Goal: Transaction & Acquisition: Subscribe to service/newsletter

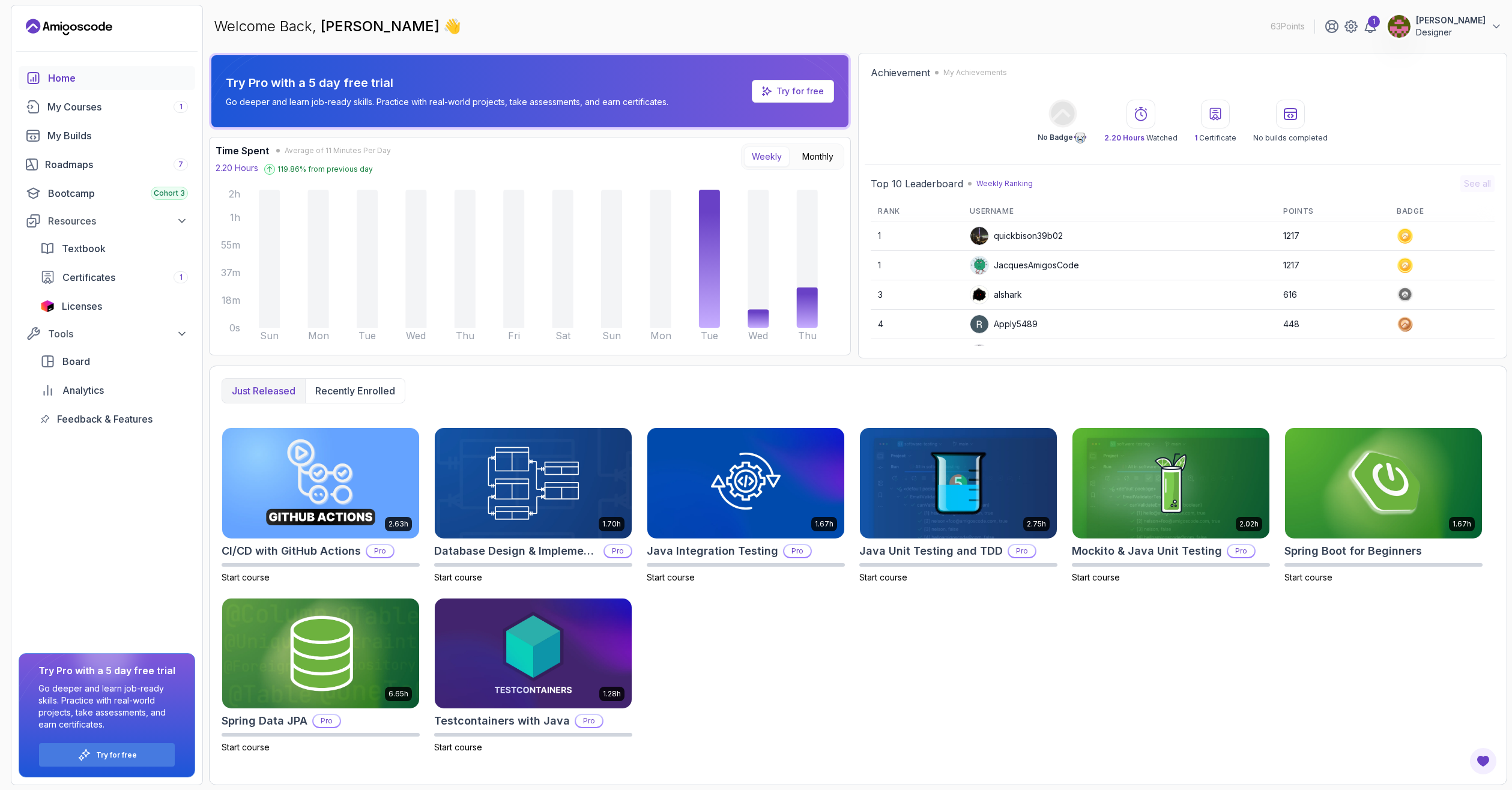
click at [1452, 22] on p "[PERSON_NAME]" at bounding box center [1451, 20] width 70 height 12
click at [1436, 31] on p "Designer" at bounding box center [1451, 32] width 70 height 12
click at [100, 111] on div "My Courses 1" at bounding box center [117, 107] width 140 height 15
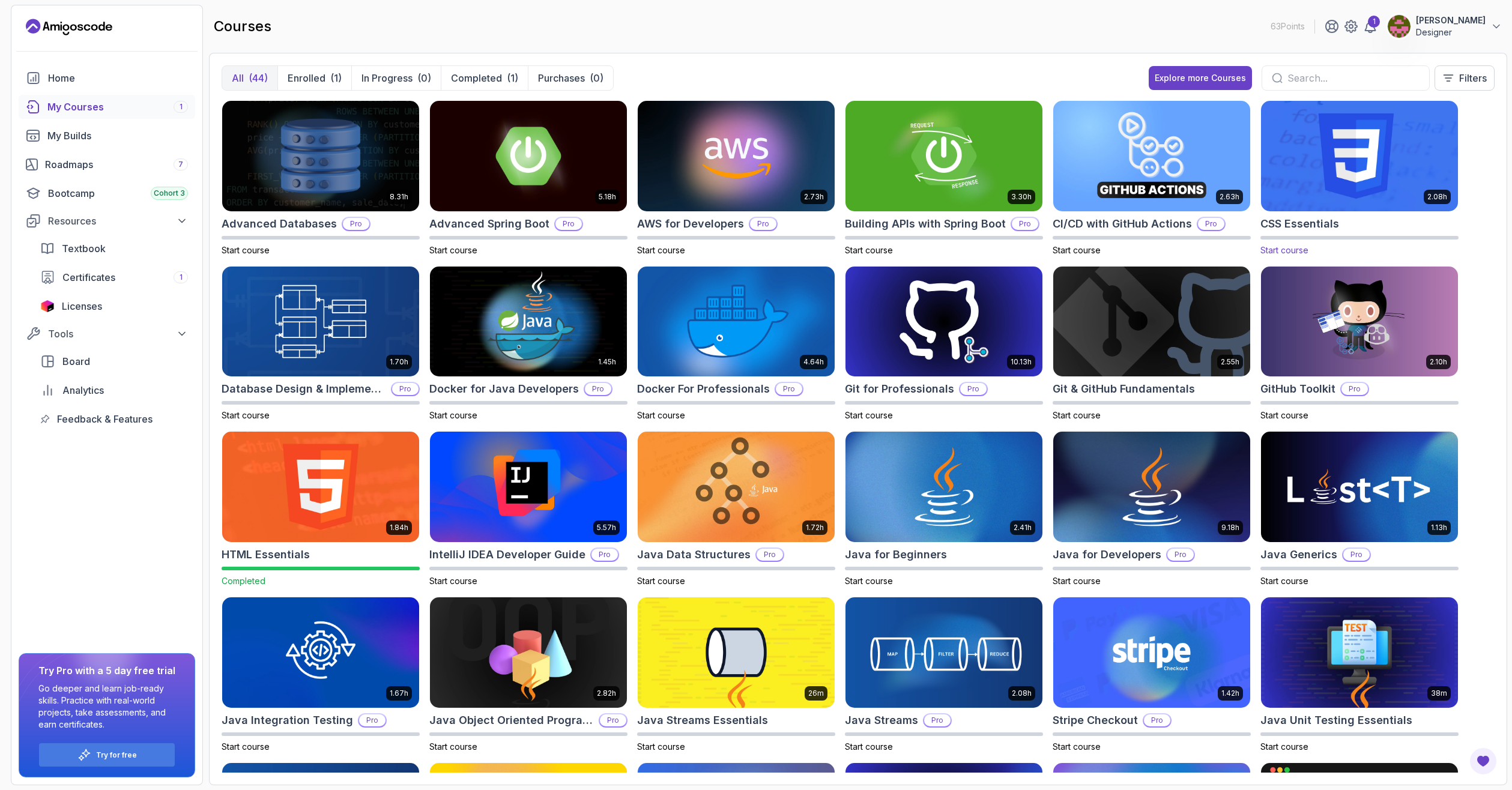
click at [1364, 161] on img at bounding box center [1360, 156] width 207 height 116
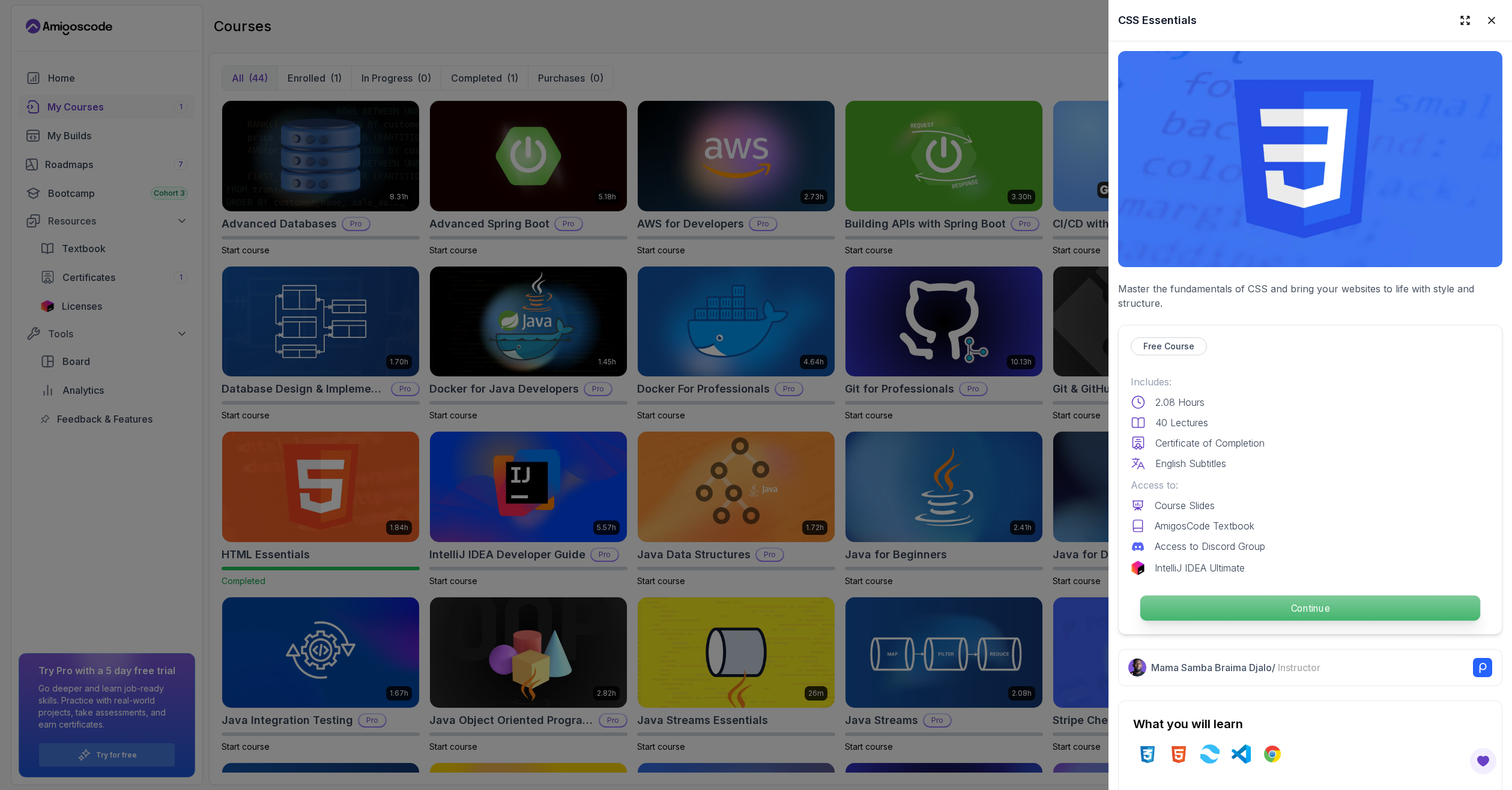
click at [1260, 606] on p "Continue" at bounding box center [1310, 608] width 340 height 25
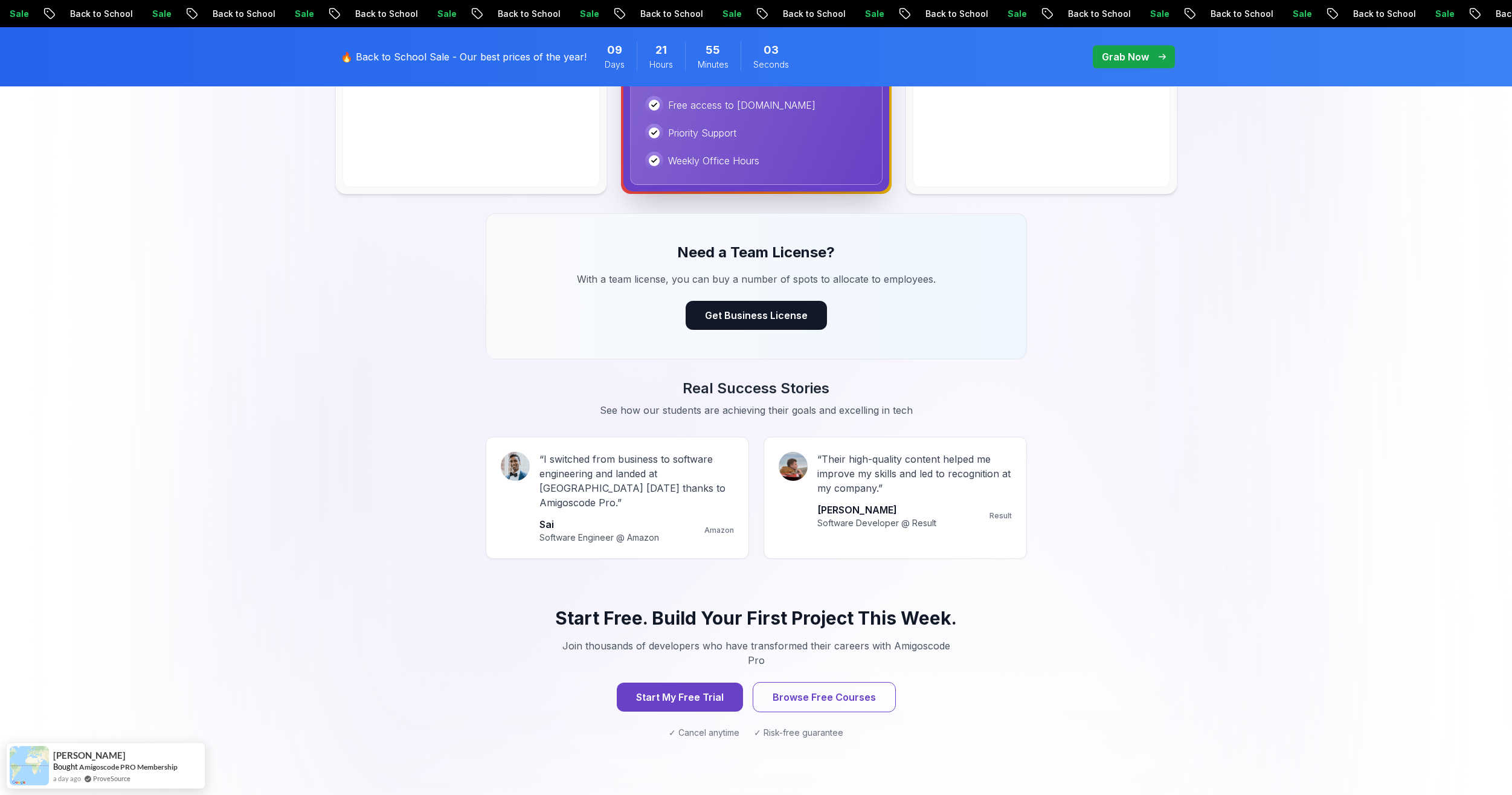
scroll to position [967, 0]
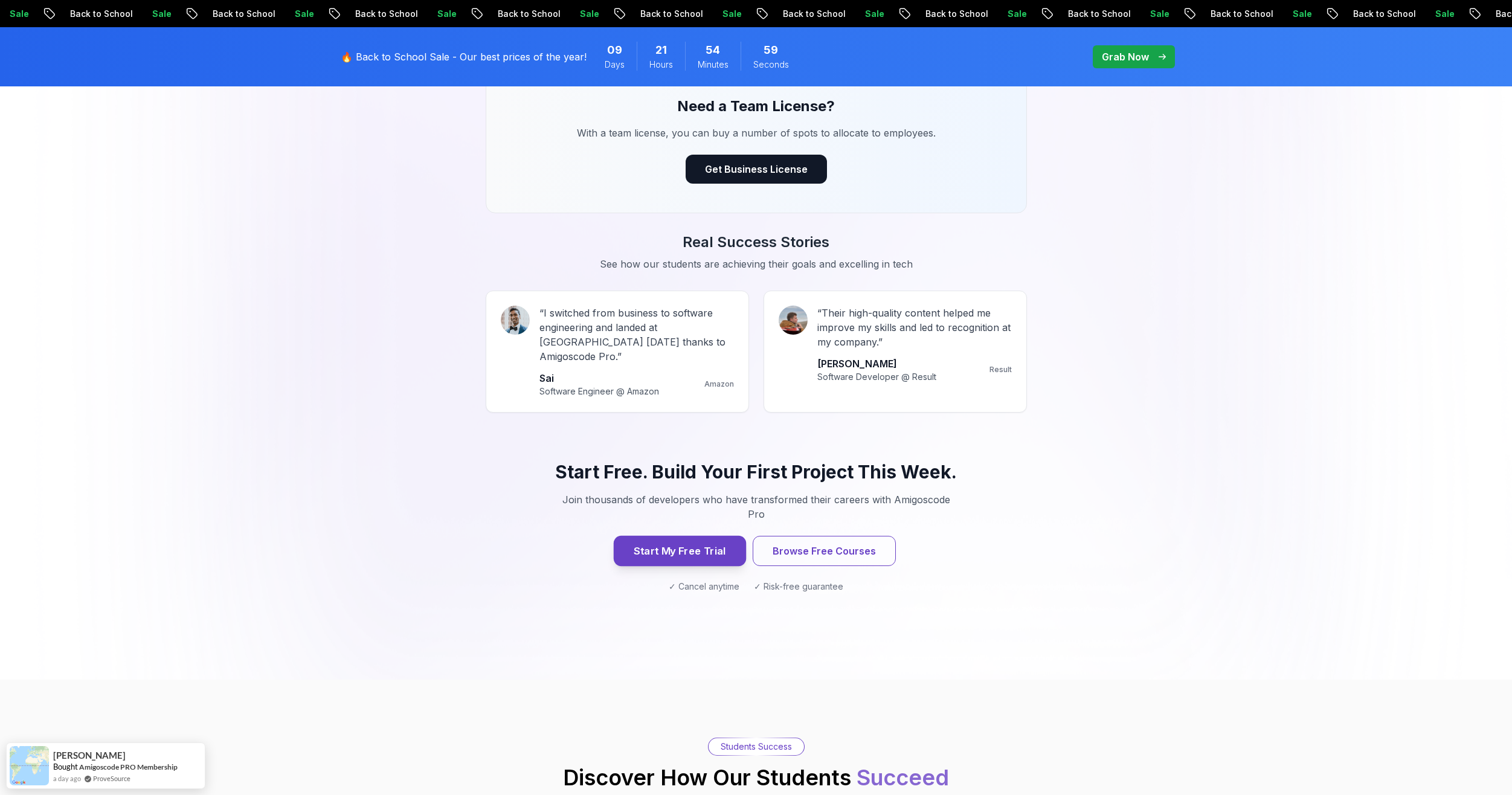
click at [716, 536] on button "Start My Free Trial" at bounding box center [679, 550] width 132 height 30
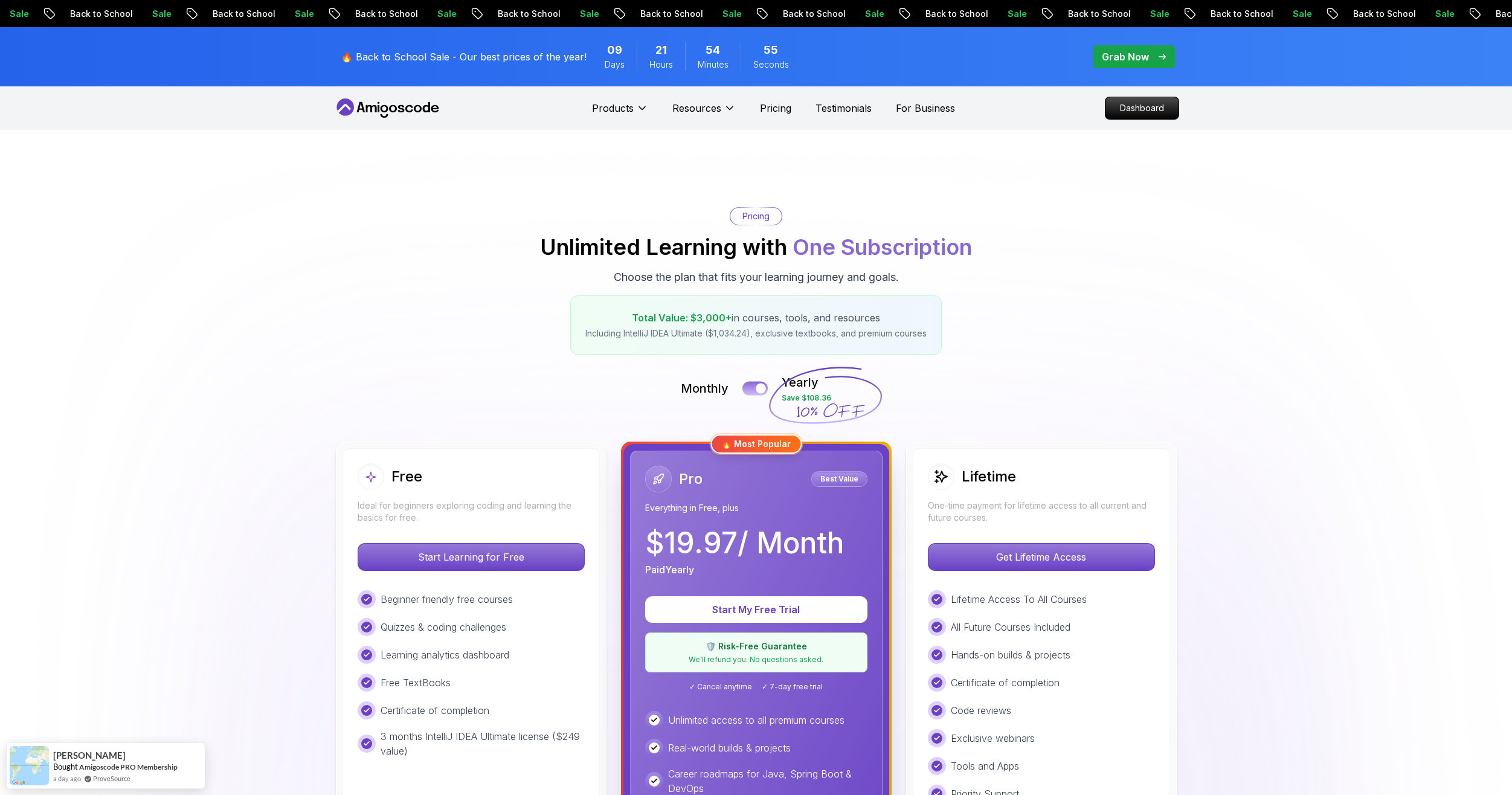
click at [755, 388] on button at bounding box center [755, 388] width 26 height 14
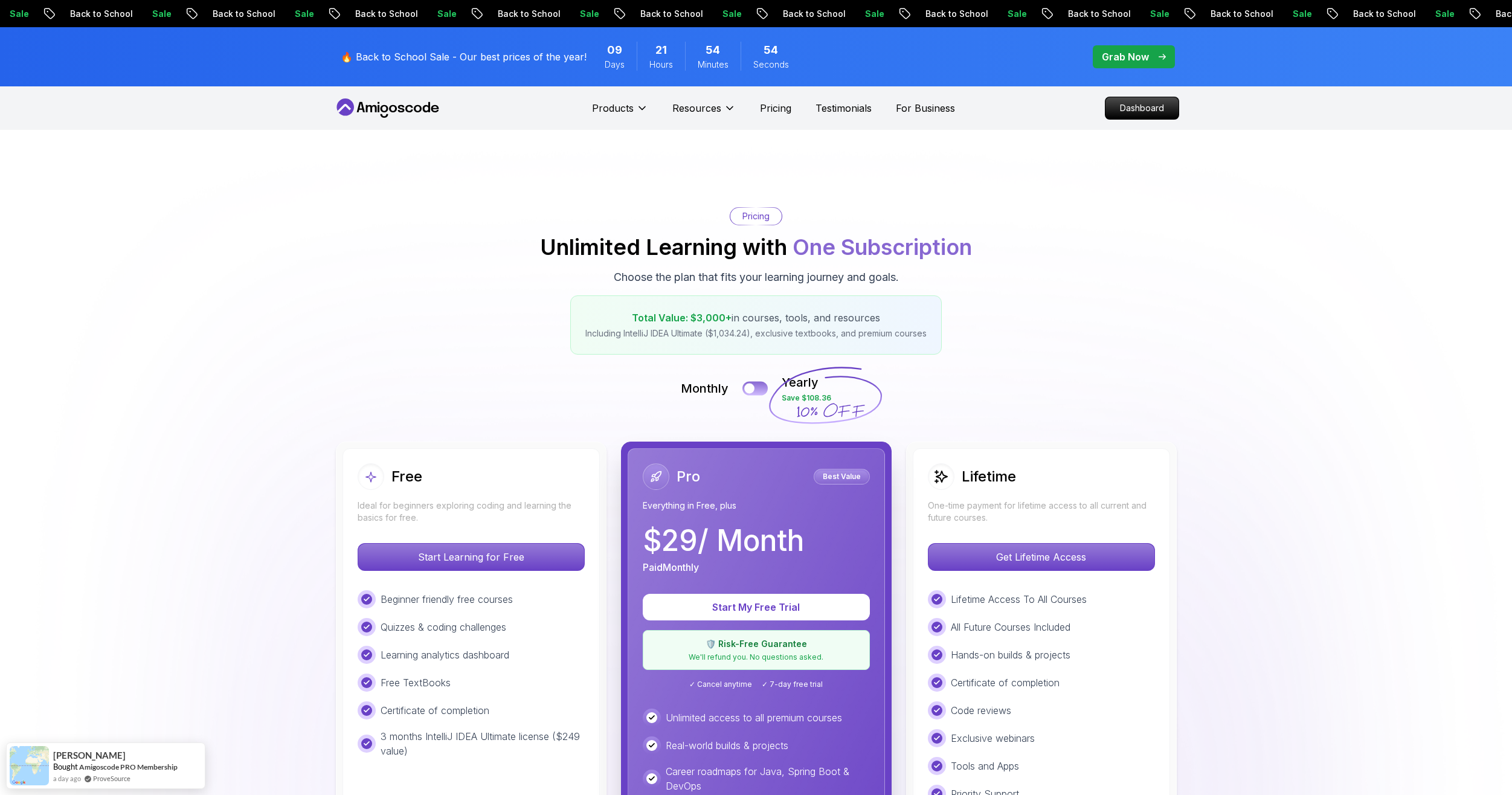
click at [755, 388] on div at bounding box center [749, 389] width 10 height 10
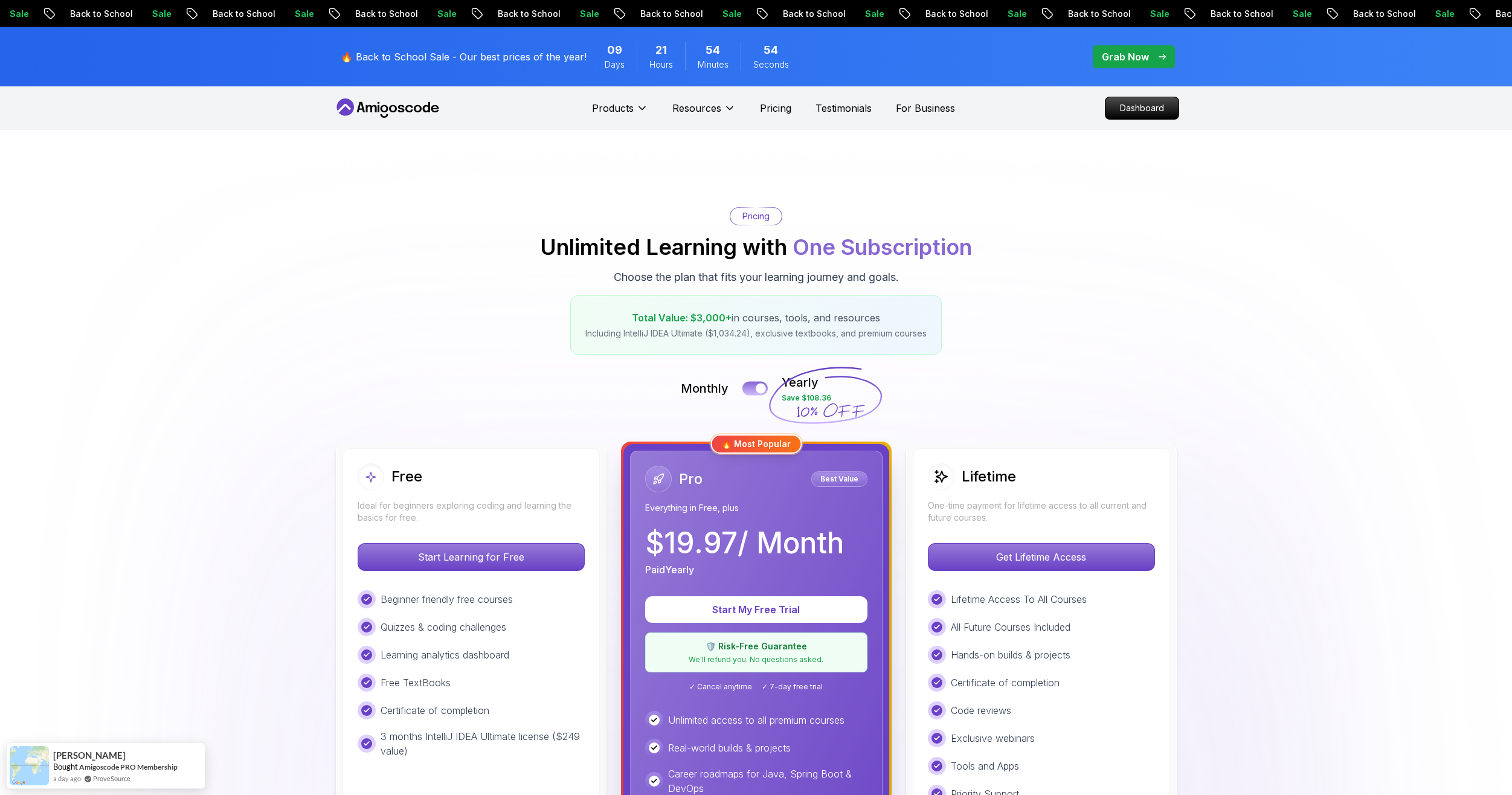
click at [755, 388] on button at bounding box center [755, 388] width 26 height 14
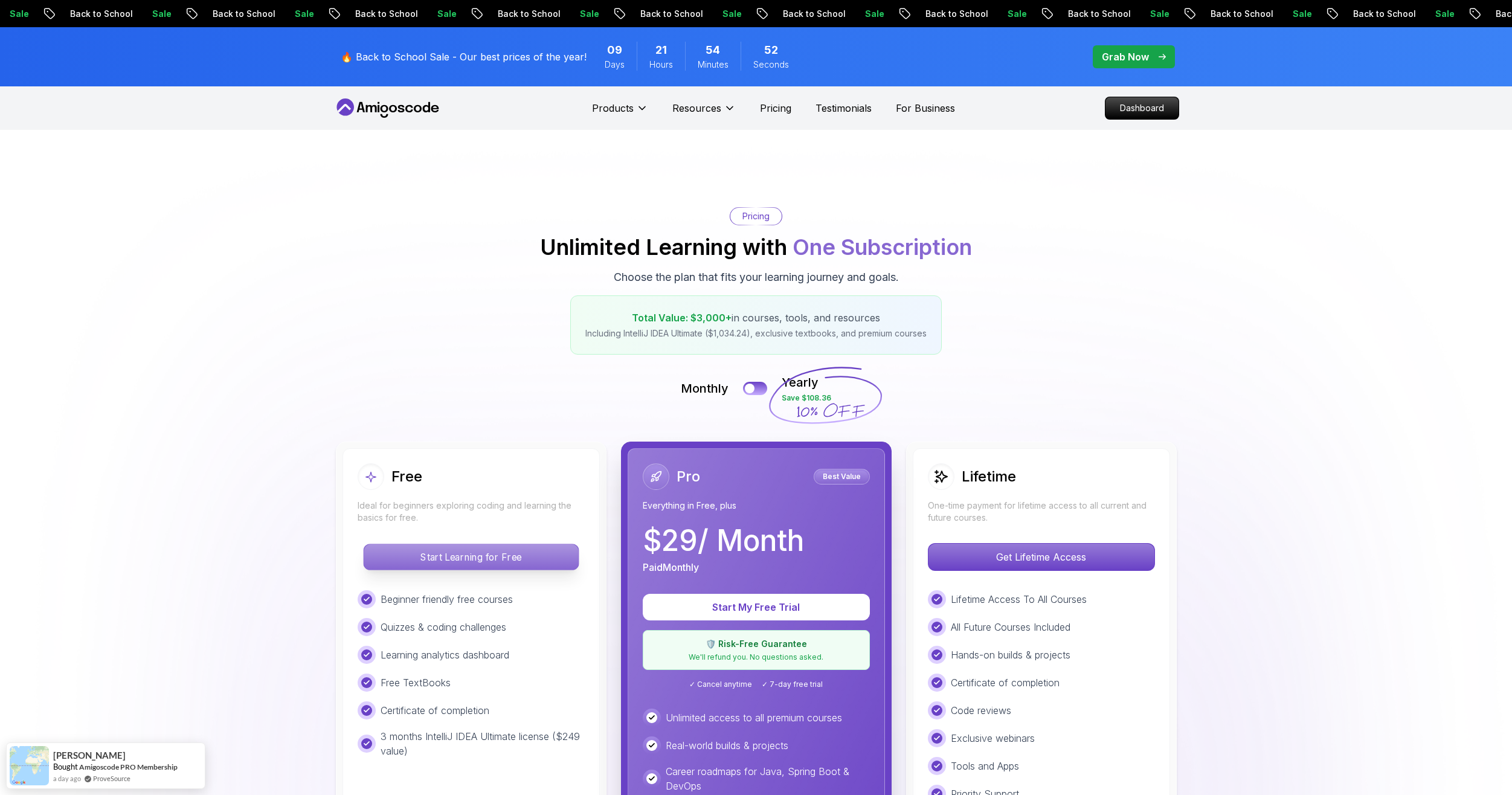
click at [531, 559] on p "Start Learning for Free" at bounding box center [471, 557] width 214 height 26
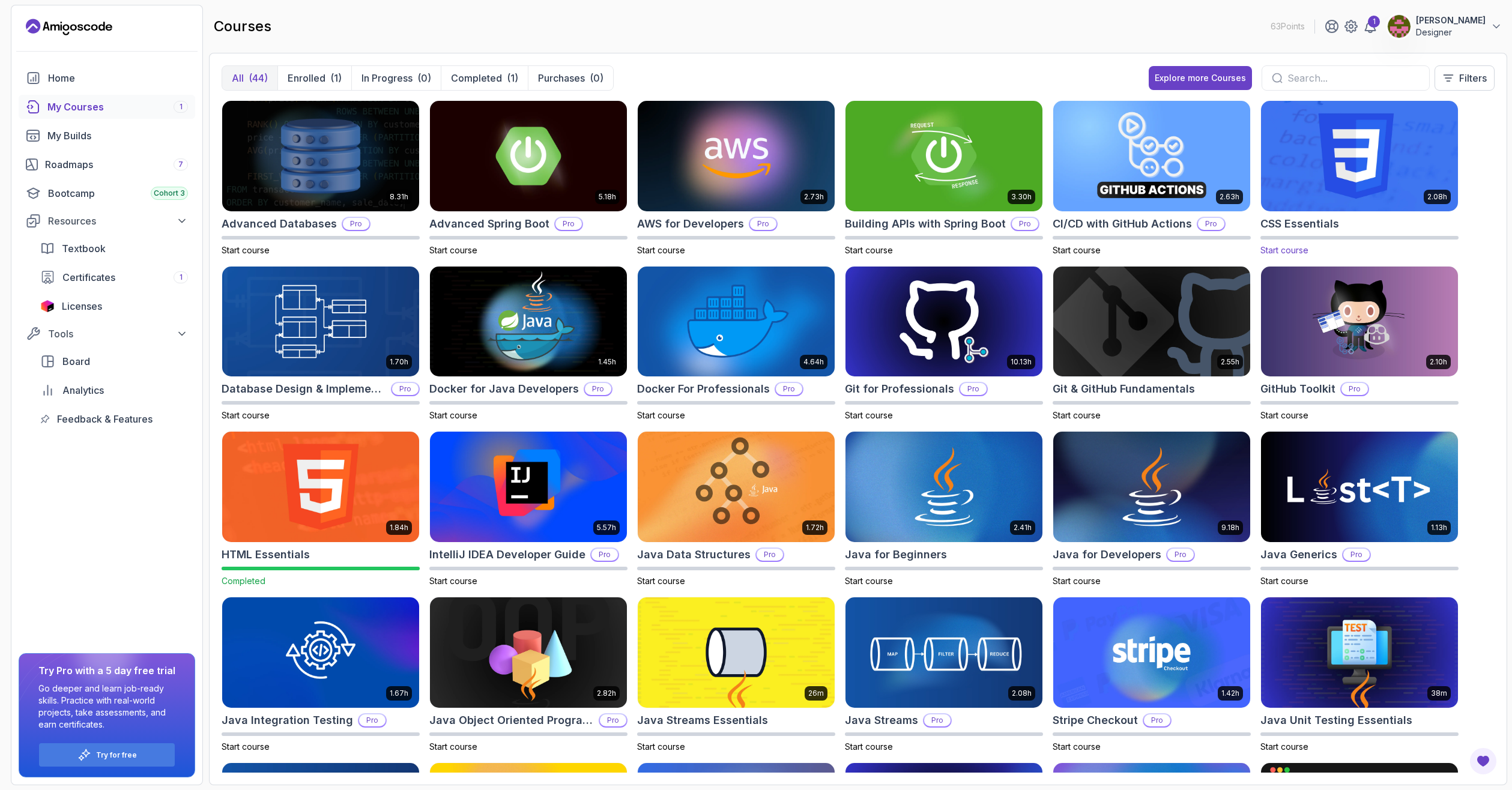
click at [1334, 181] on img at bounding box center [1360, 156] width 207 height 116
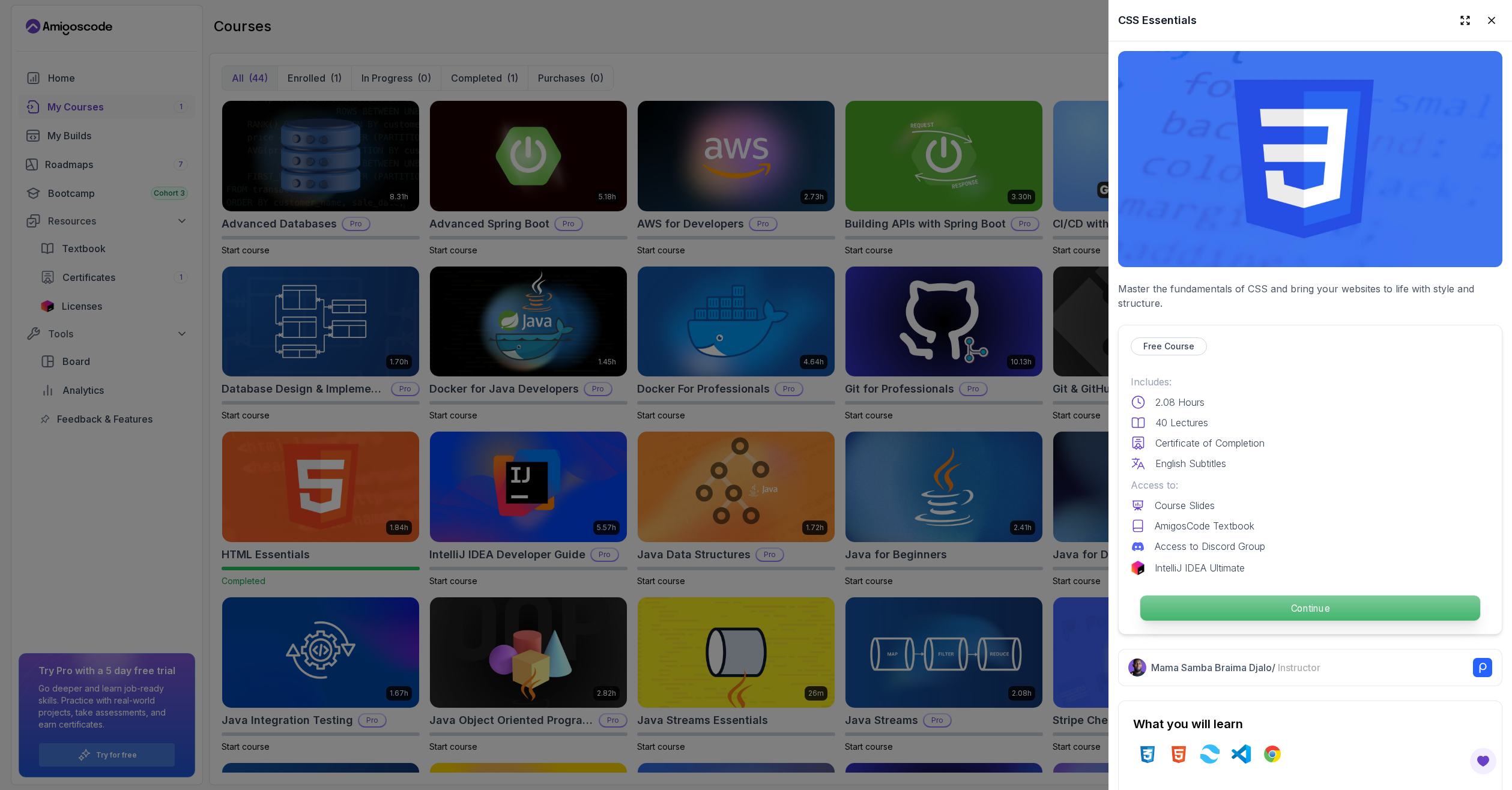
click at [1250, 599] on p "Continue" at bounding box center [1310, 608] width 340 height 25
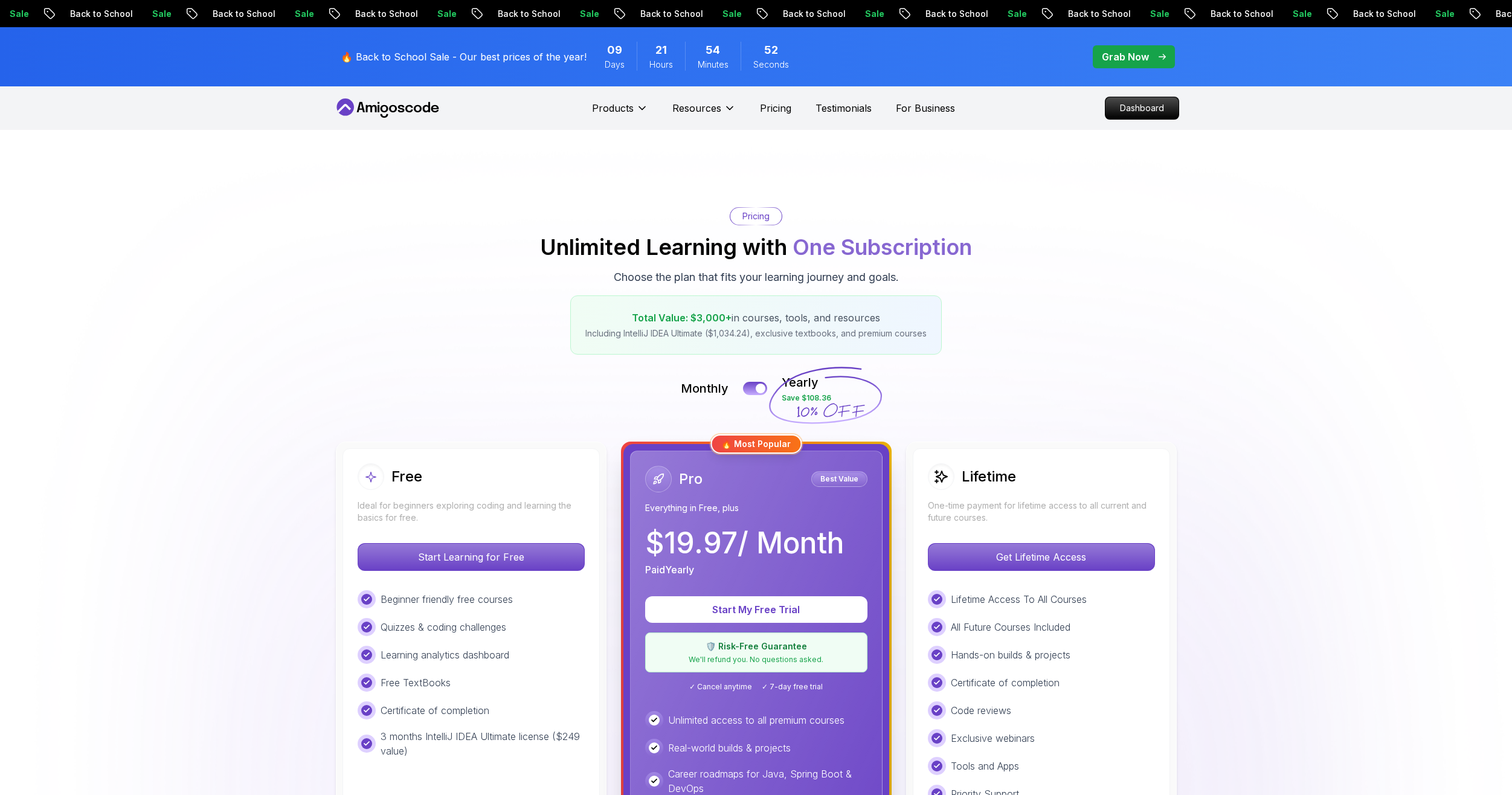
drag, startPoint x: 654, startPoint y: 281, endPoint x: 644, endPoint y: 261, distance: 22.4
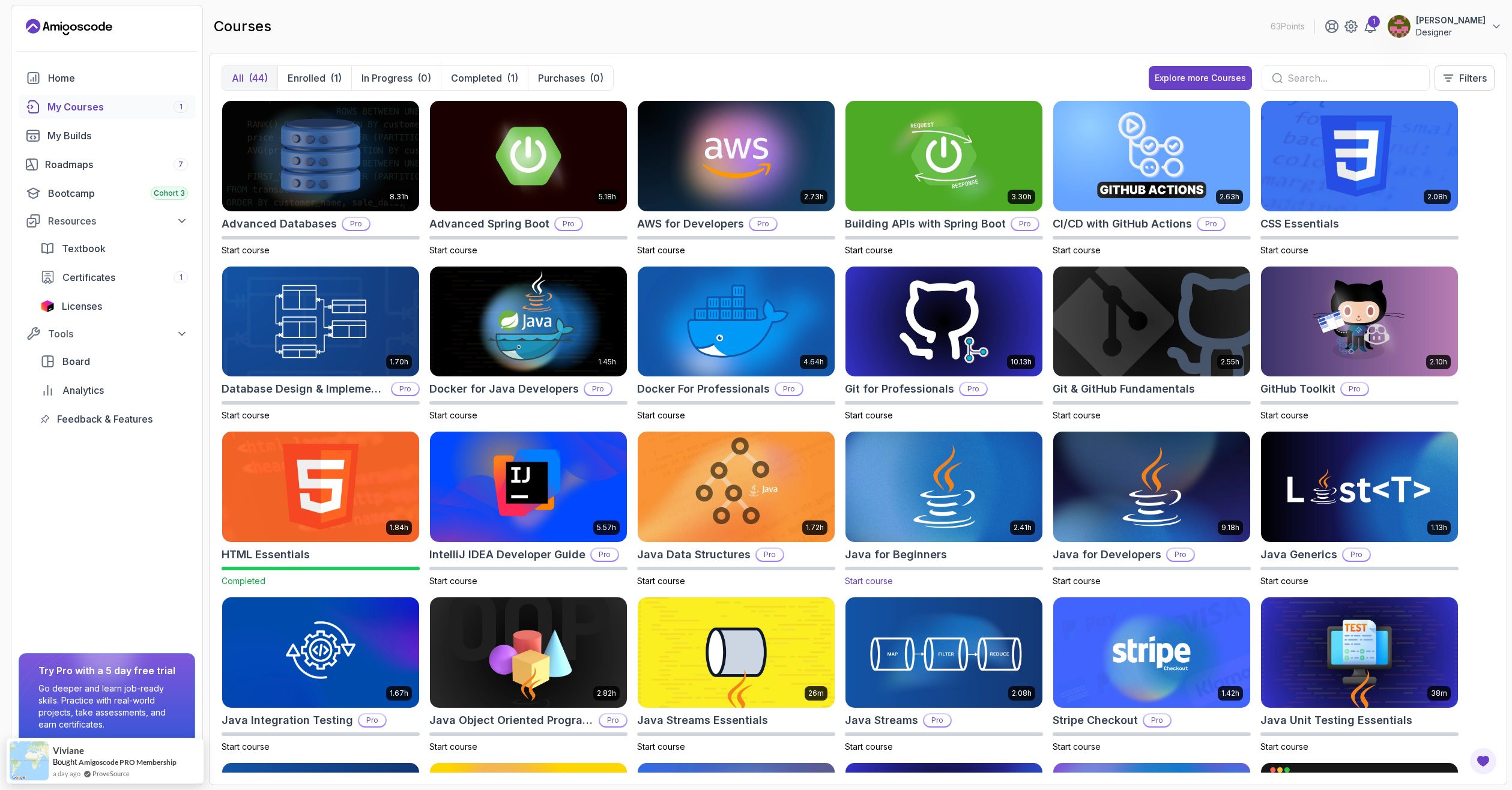
click at [906, 490] on img at bounding box center [944, 487] width 207 height 116
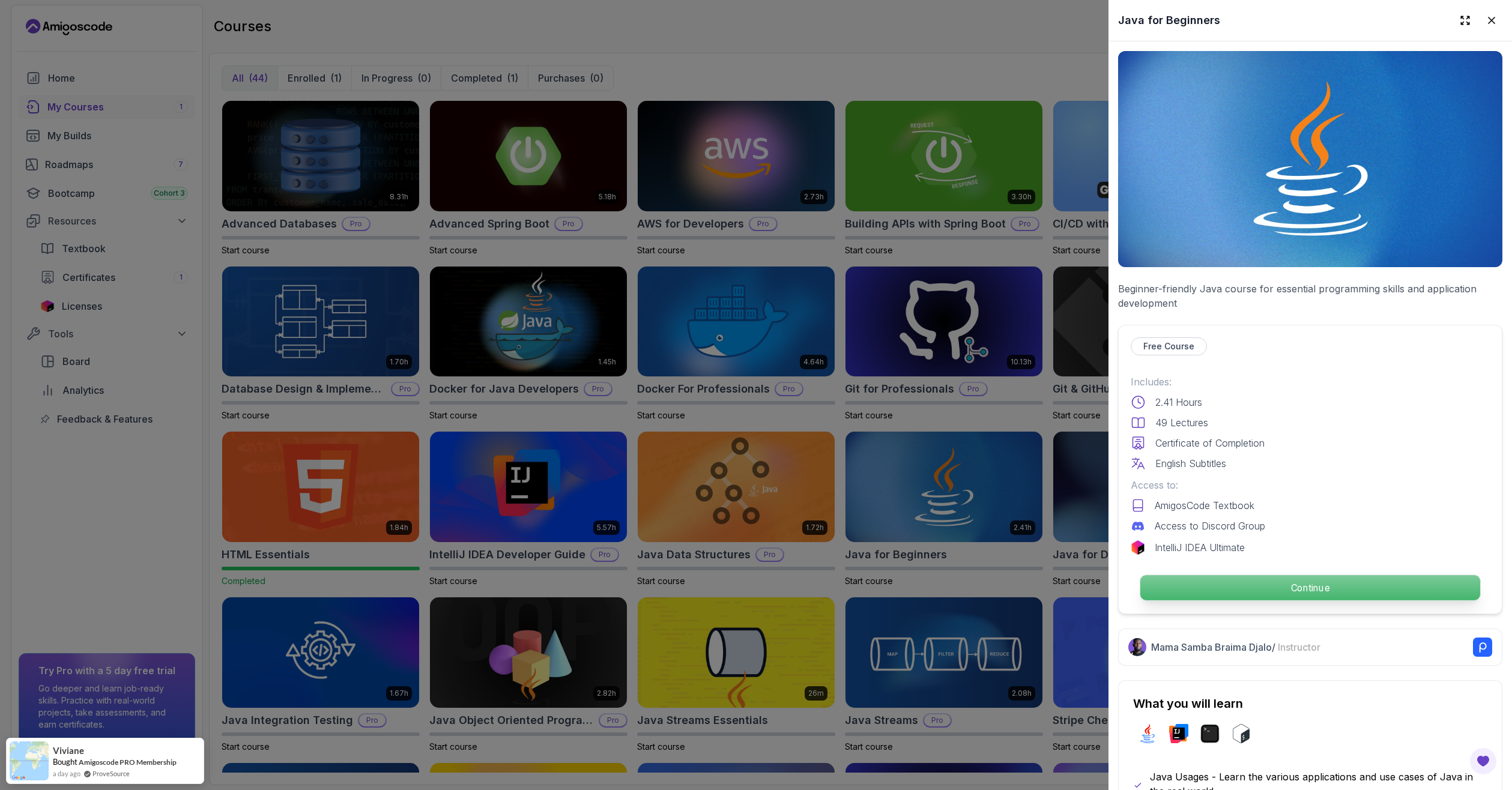
click at [1244, 592] on p "Continue" at bounding box center [1310, 588] width 340 height 25
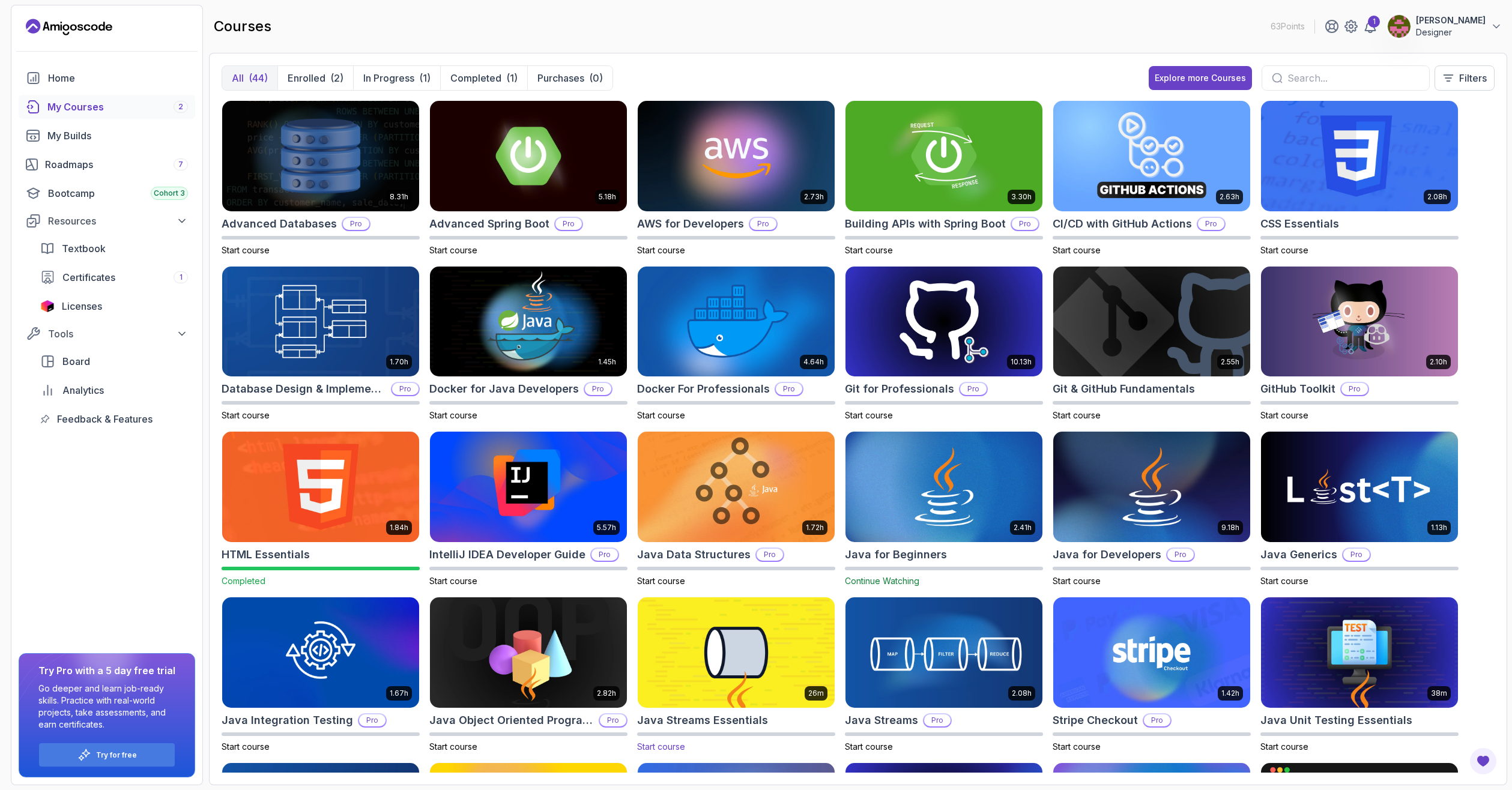
click at [737, 638] on img at bounding box center [736, 652] width 207 height 116
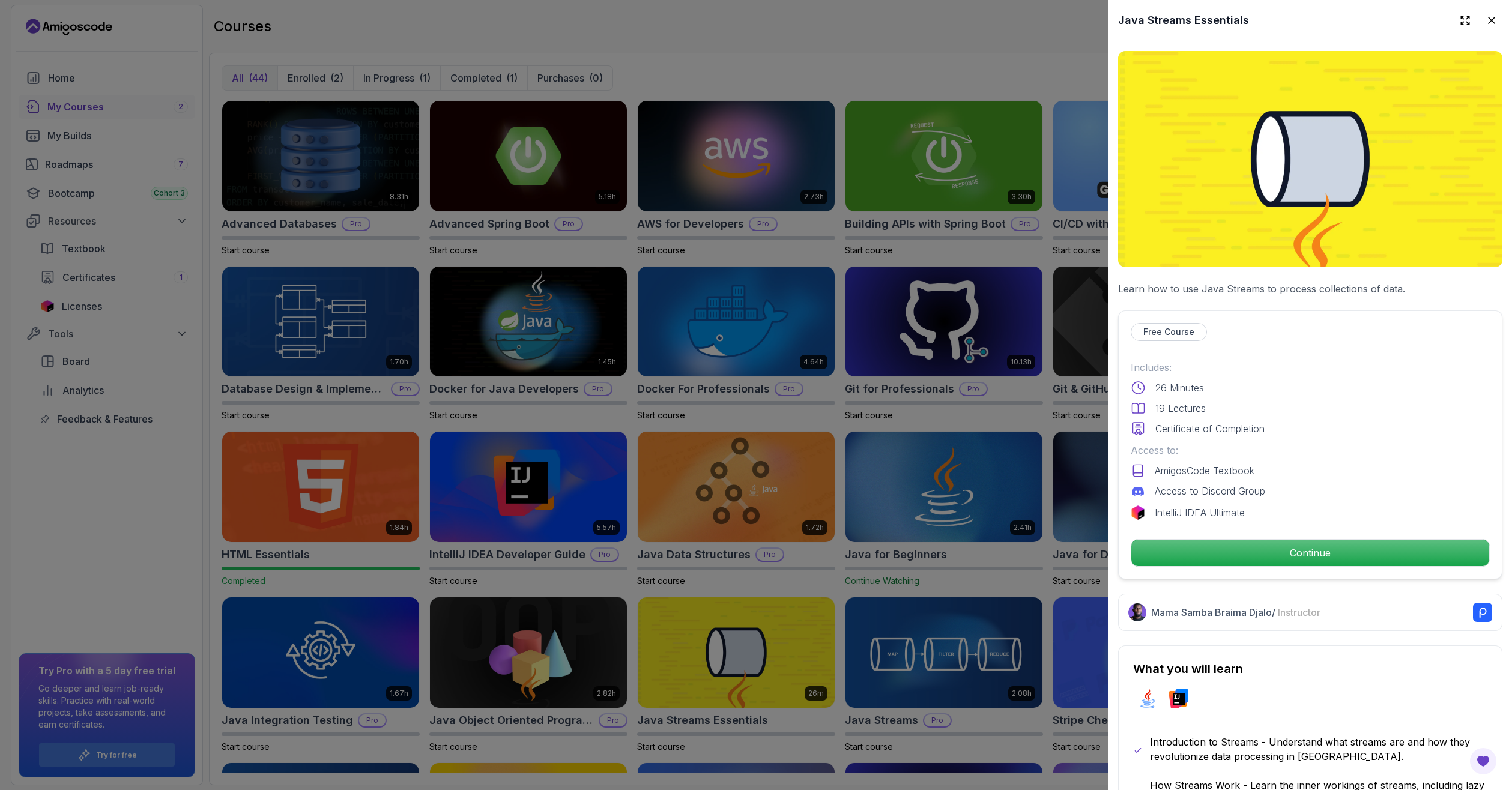
click at [845, 576] on div at bounding box center [756, 395] width 1512 height 790
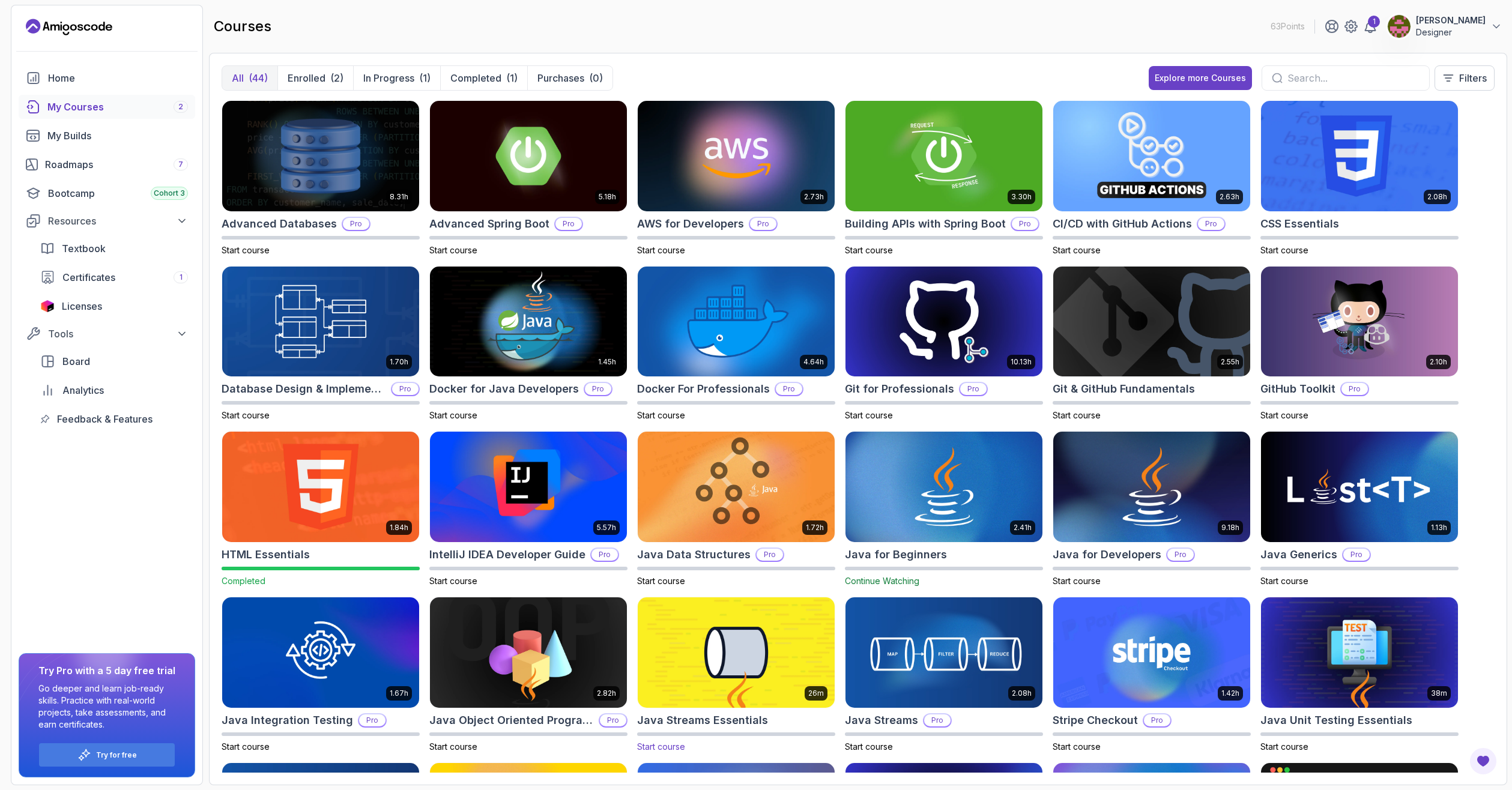
click at [773, 645] on img at bounding box center [736, 652] width 207 height 116
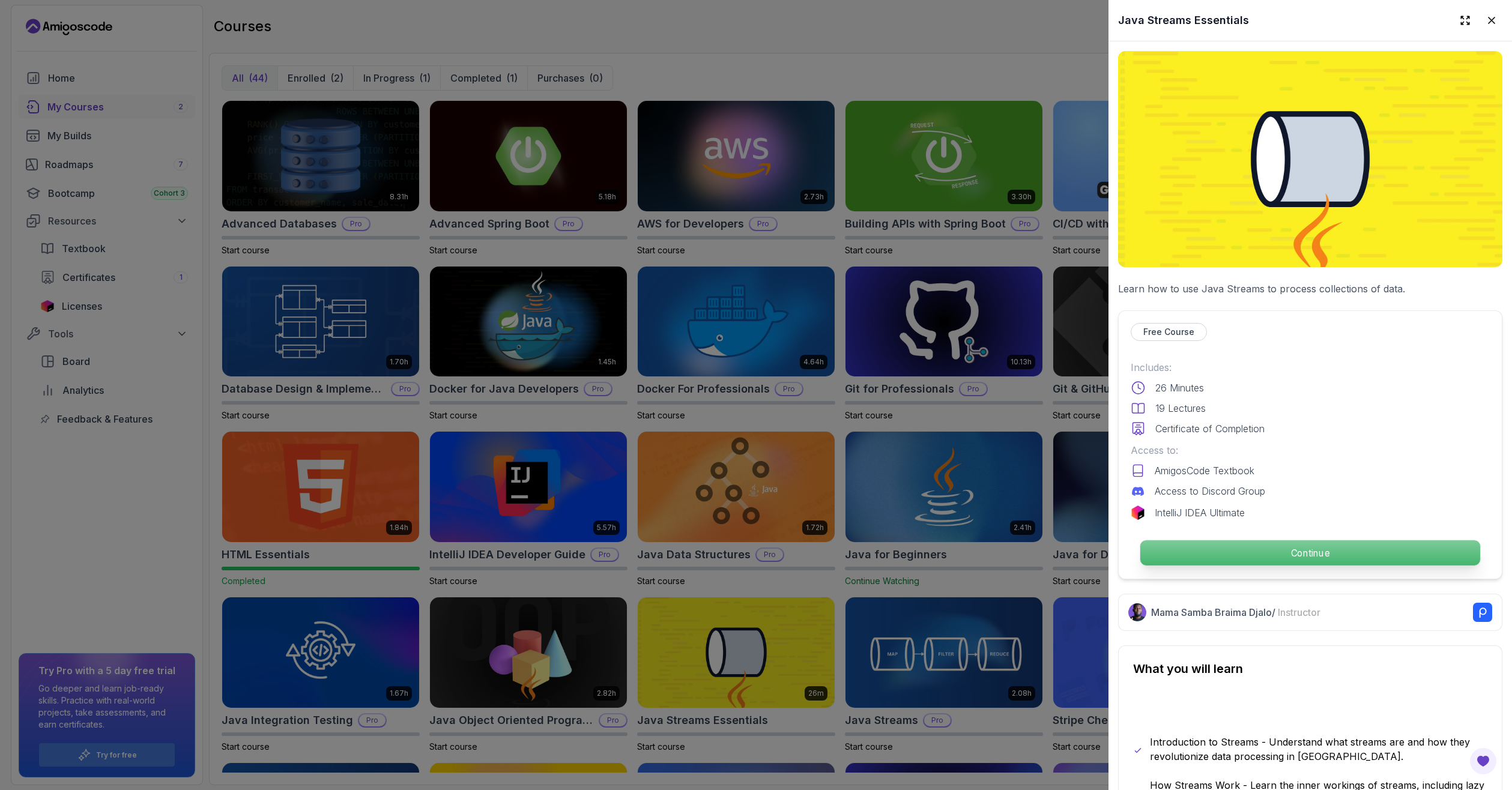
click at [1270, 543] on p "Continue" at bounding box center [1310, 553] width 340 height 25
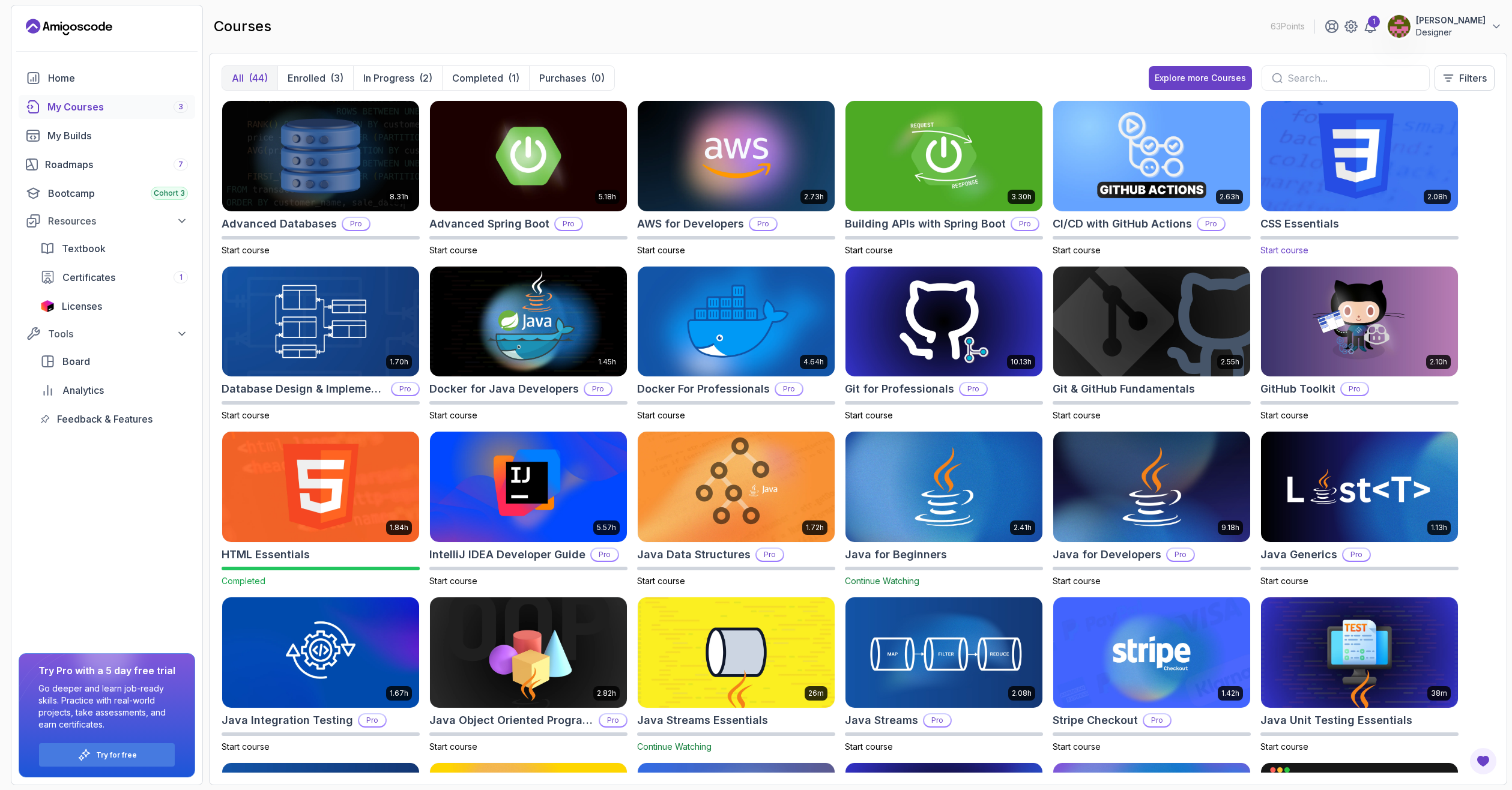
click at [1327, 173] on img at bounding box center [1360, 156] width 207 height 116
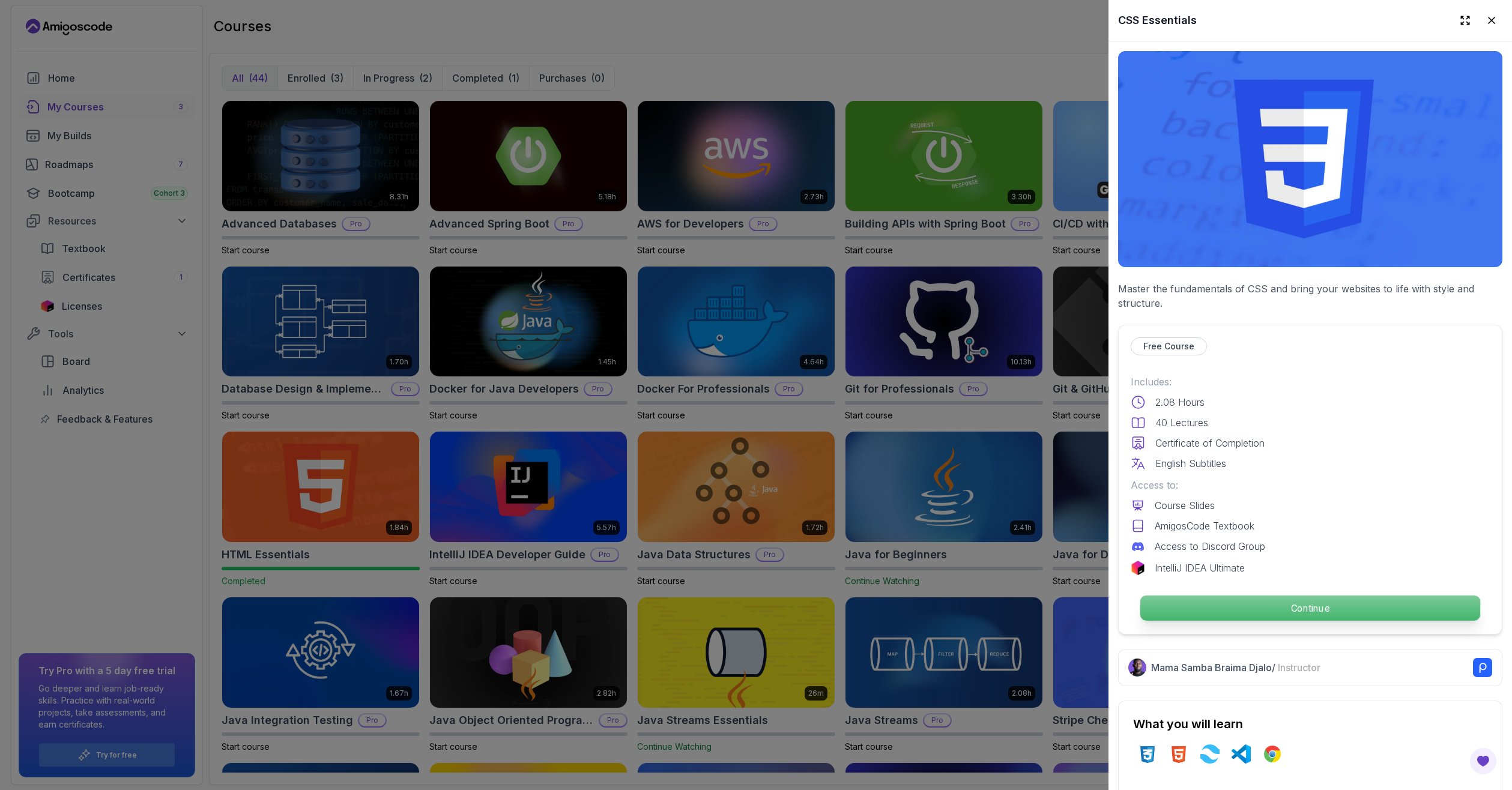
click at [1281, 607] on p "Continue" at bounding box center [1310, 608] width 340 height 25
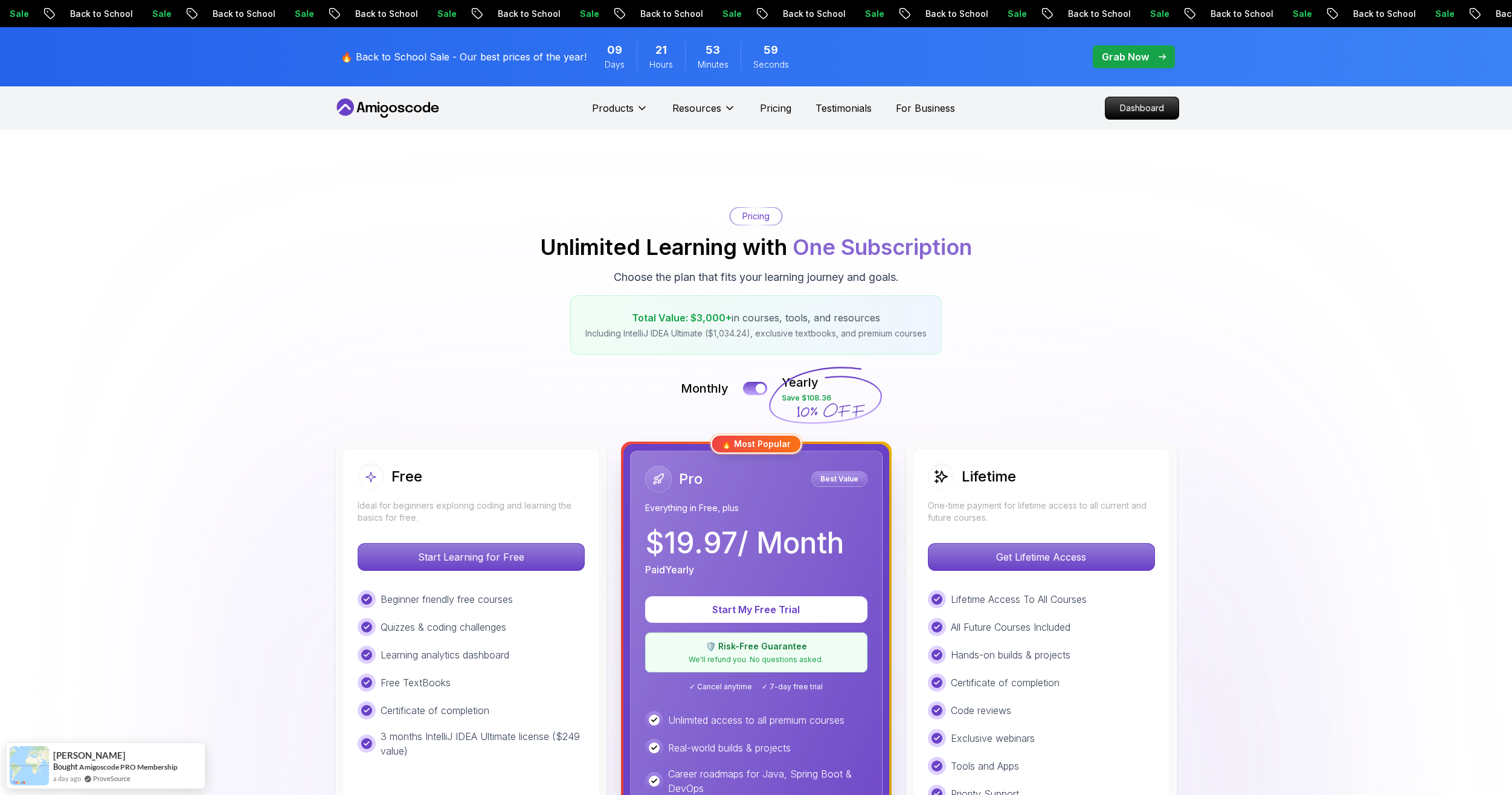
click at [776, 223] on div "Pricing" at bounding box center [756, 216] width 51 height 17
click at [764, 220] on p "Pricing" at bounding box center [755, 216] width 27 height 12
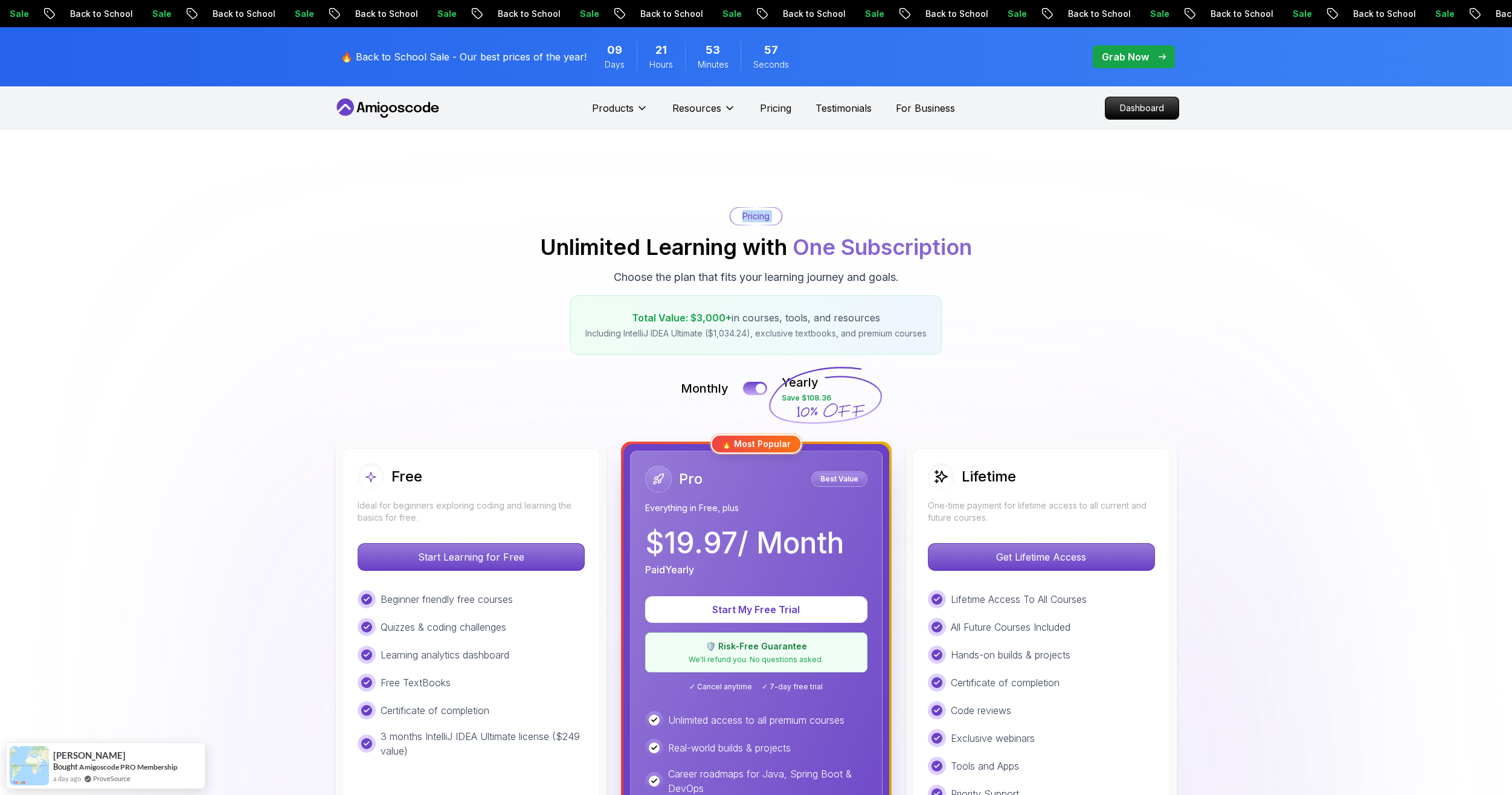
click at [764, 220] on p "Pricing" at bounding box center [755, 216] width 27 height 12
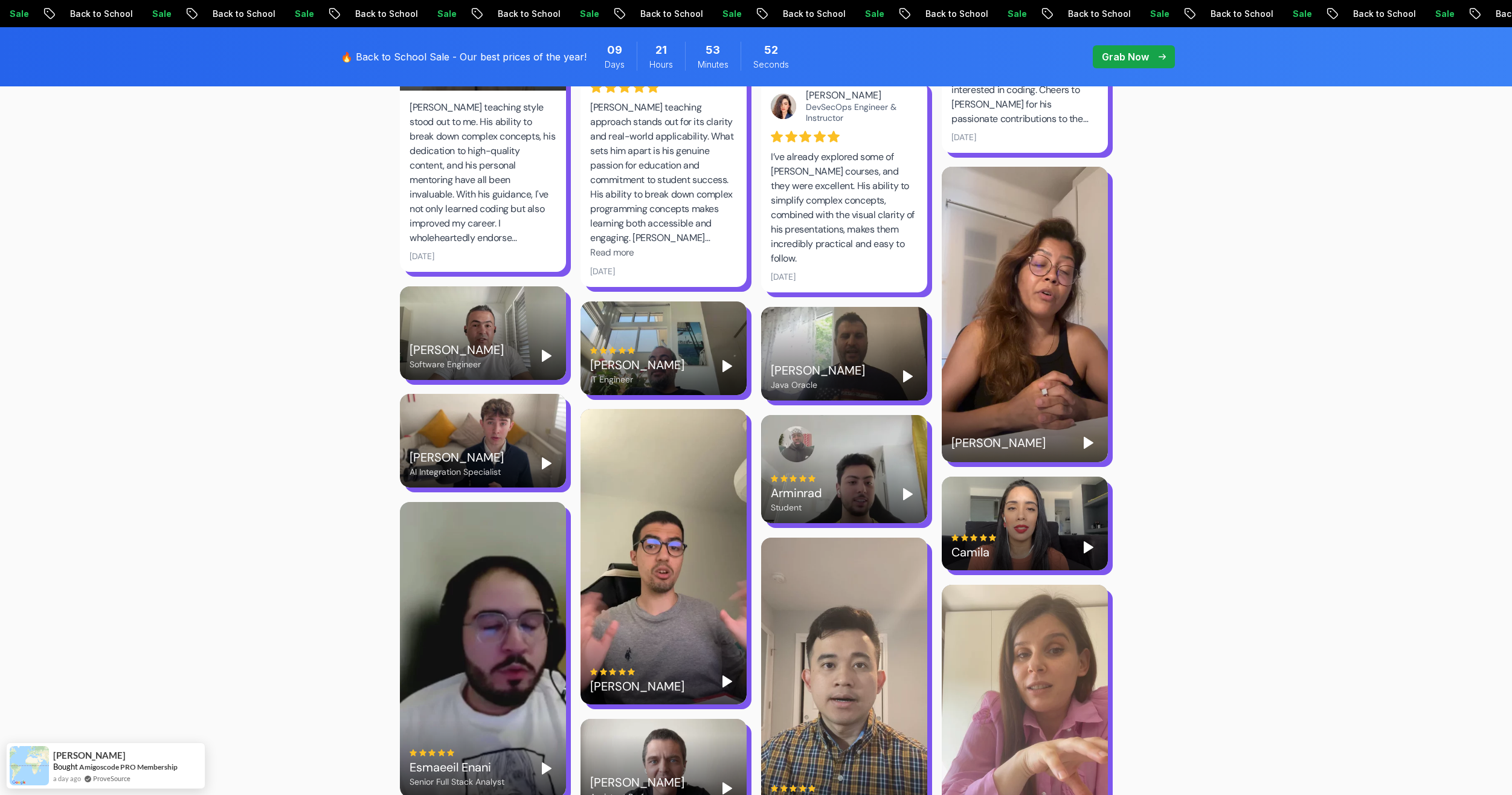
scroll to position [2296, 0]
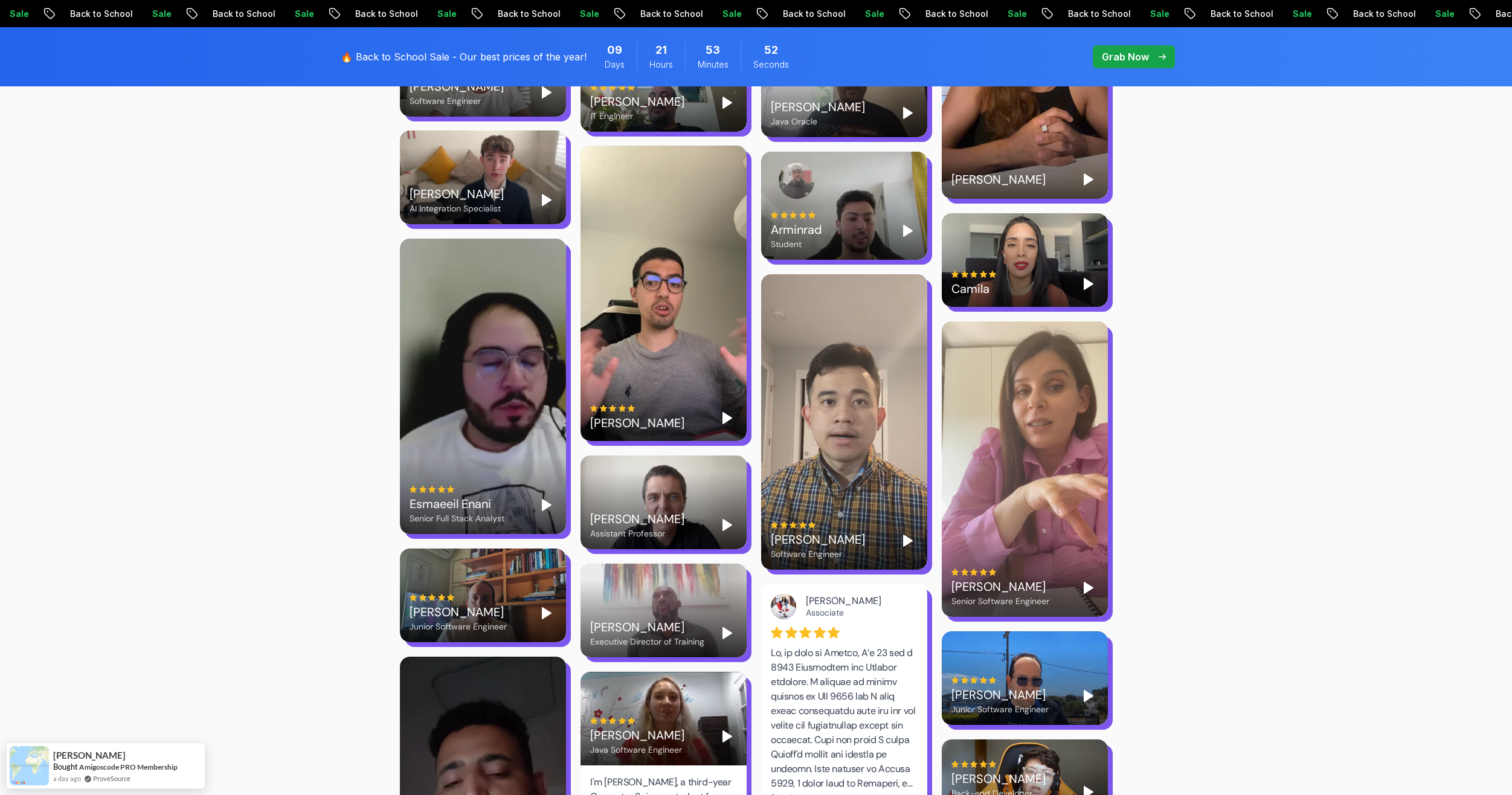
click at [1081, 376] on div "[PERSON_NAME] Senior Software Engineer" at bounding box center [1025, 469] width 166 height 296
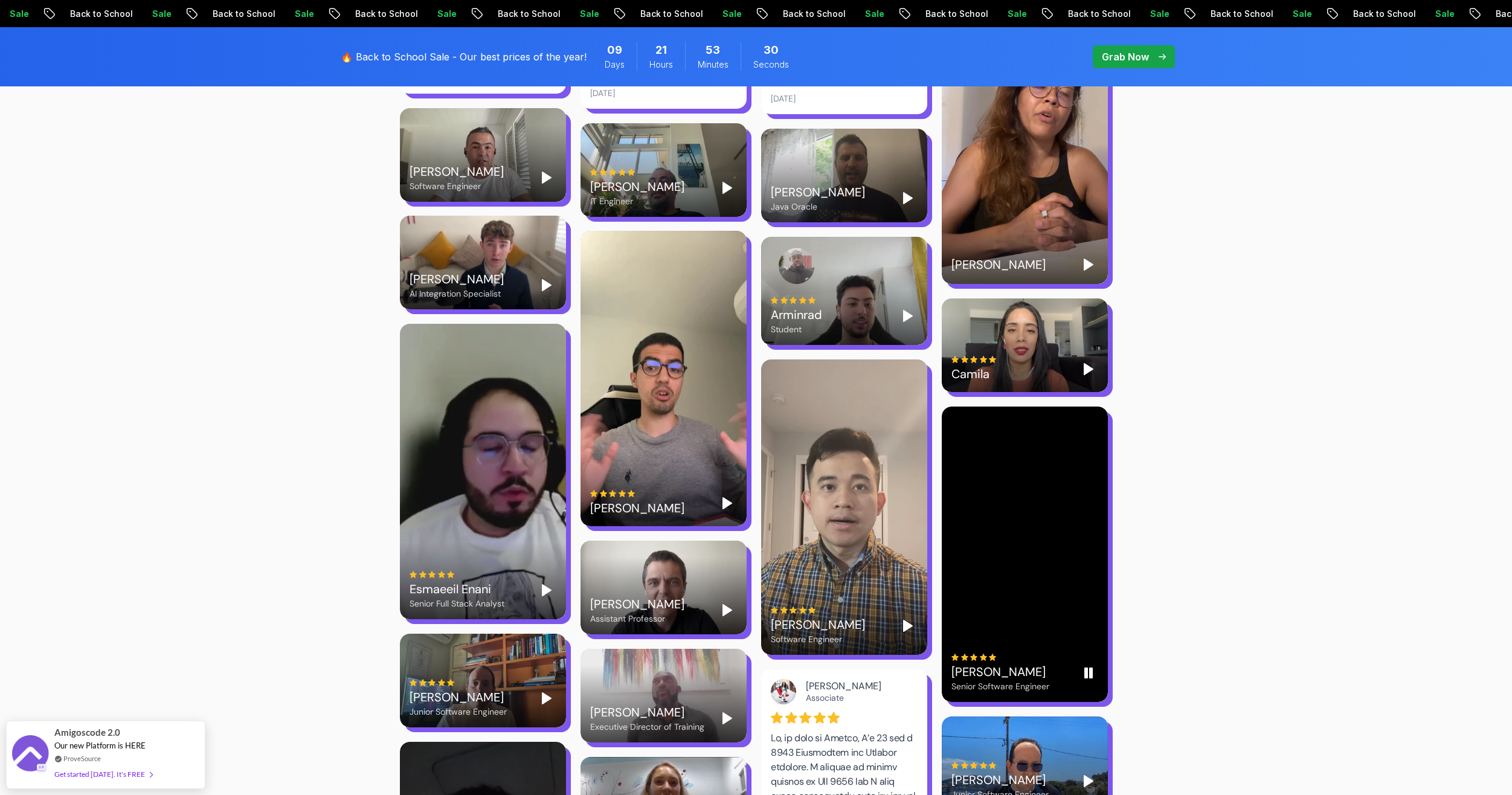
scroll to position [2236, 0]
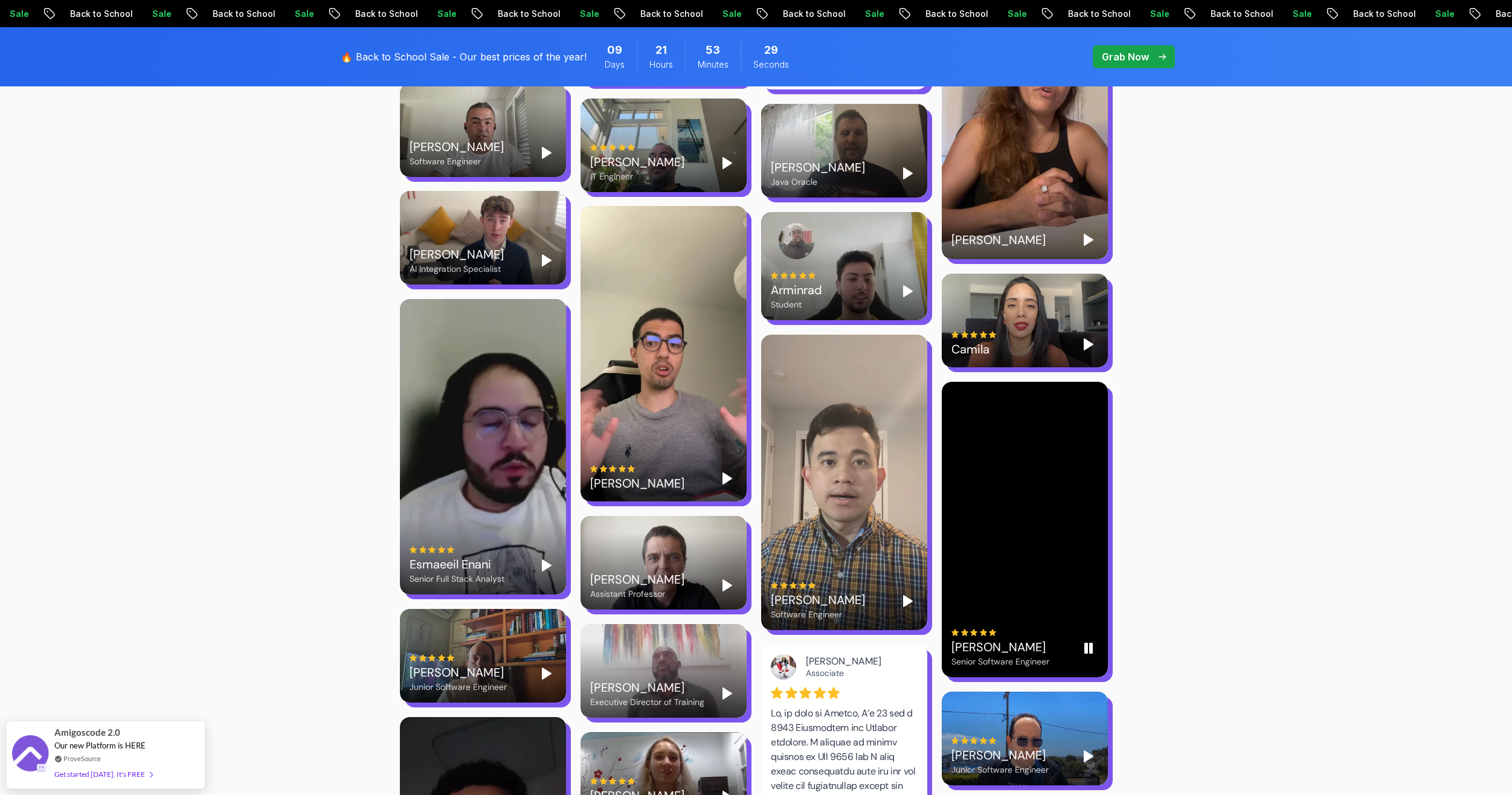
click at [1085, 643] on rect "Pause" at bounding box center [1085, 648] width 2 height 10
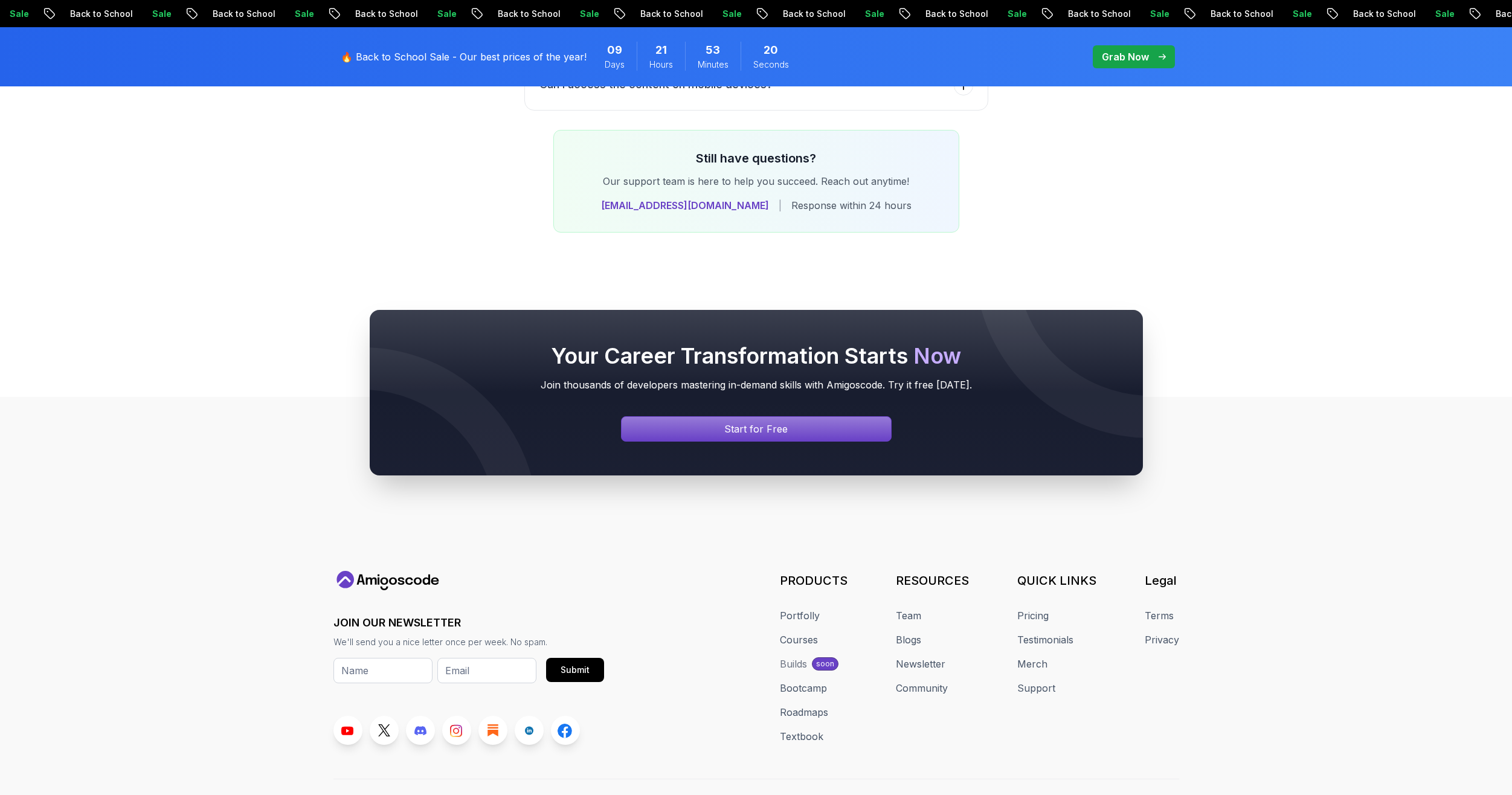
scroll to position [4955, 0]
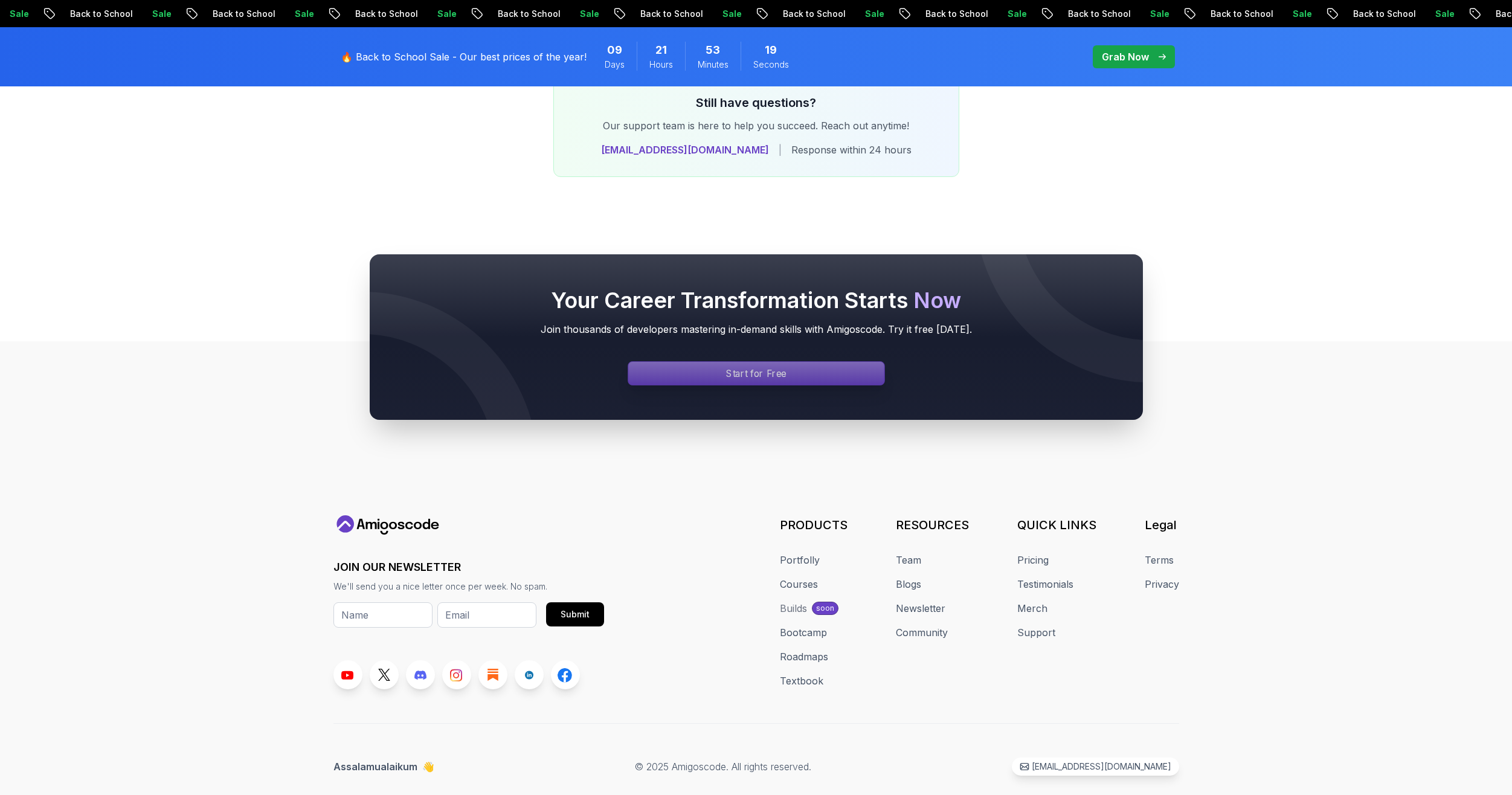
click at [707, 362] on div "Signin page" at bounding box center [756, 373] width 256 height 23
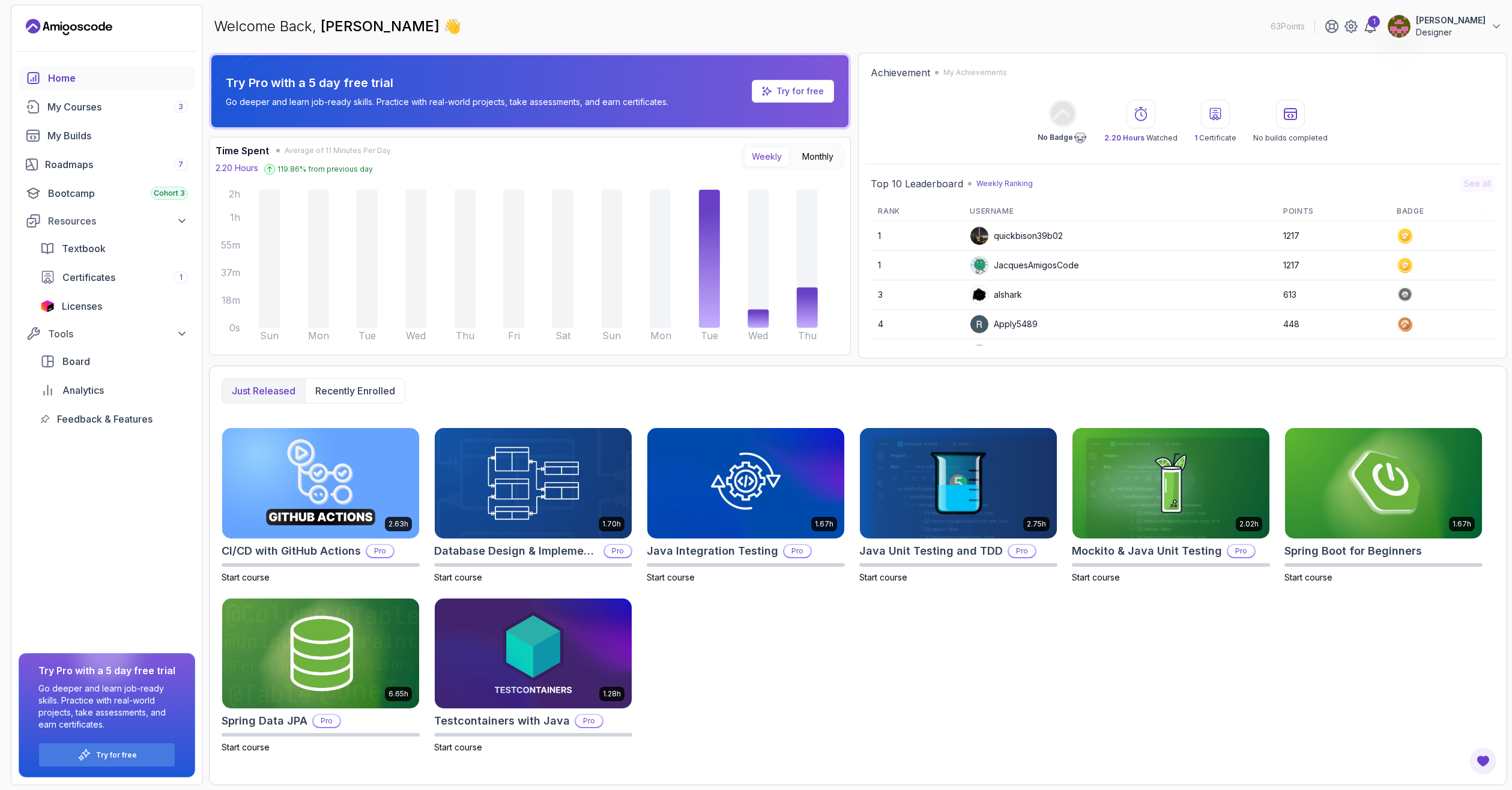
click at [1441, 28] on p "Designer" at bounding box center [1451, 32] width 70 height 12
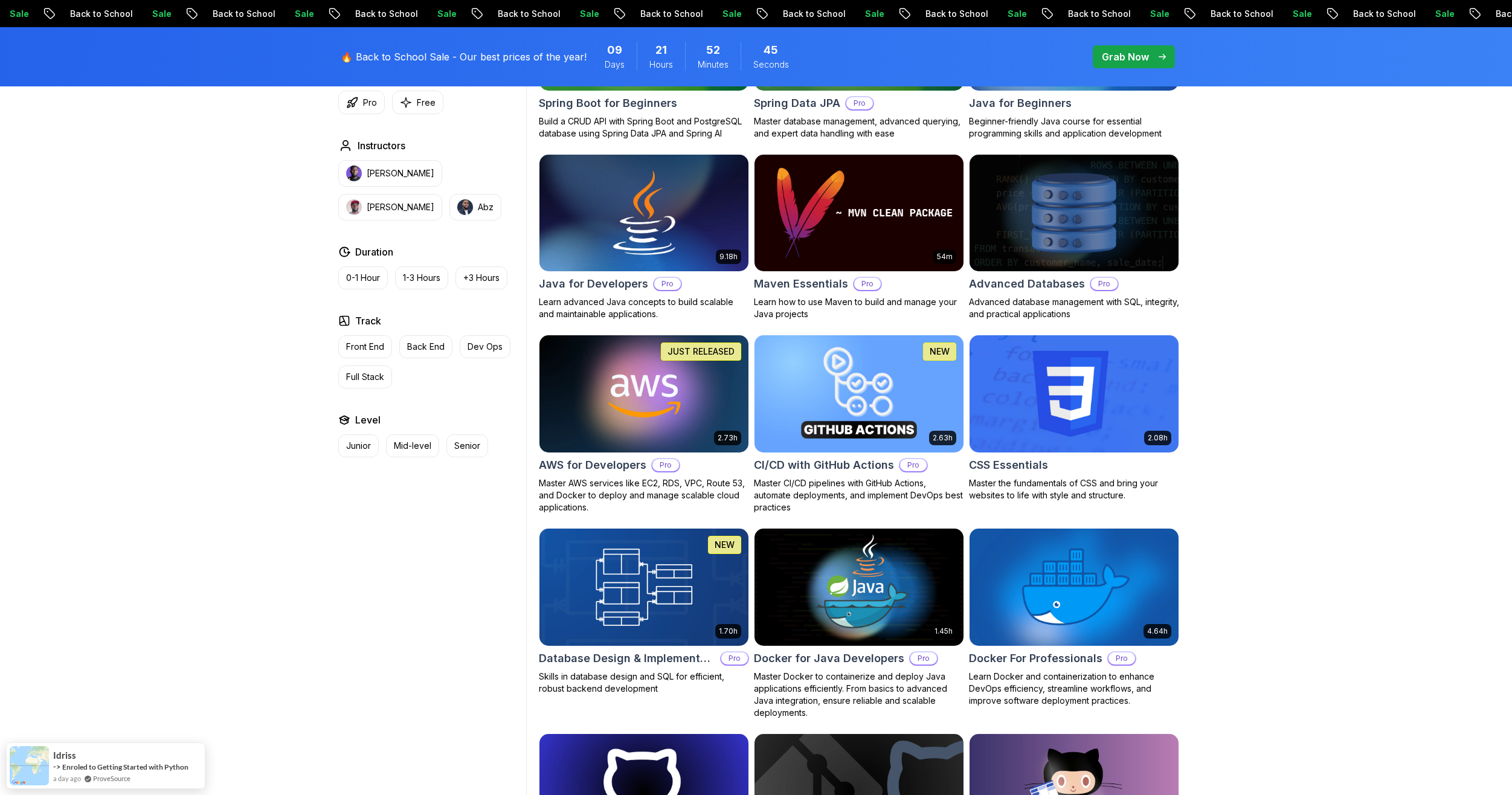
scroll to position [846, 0]
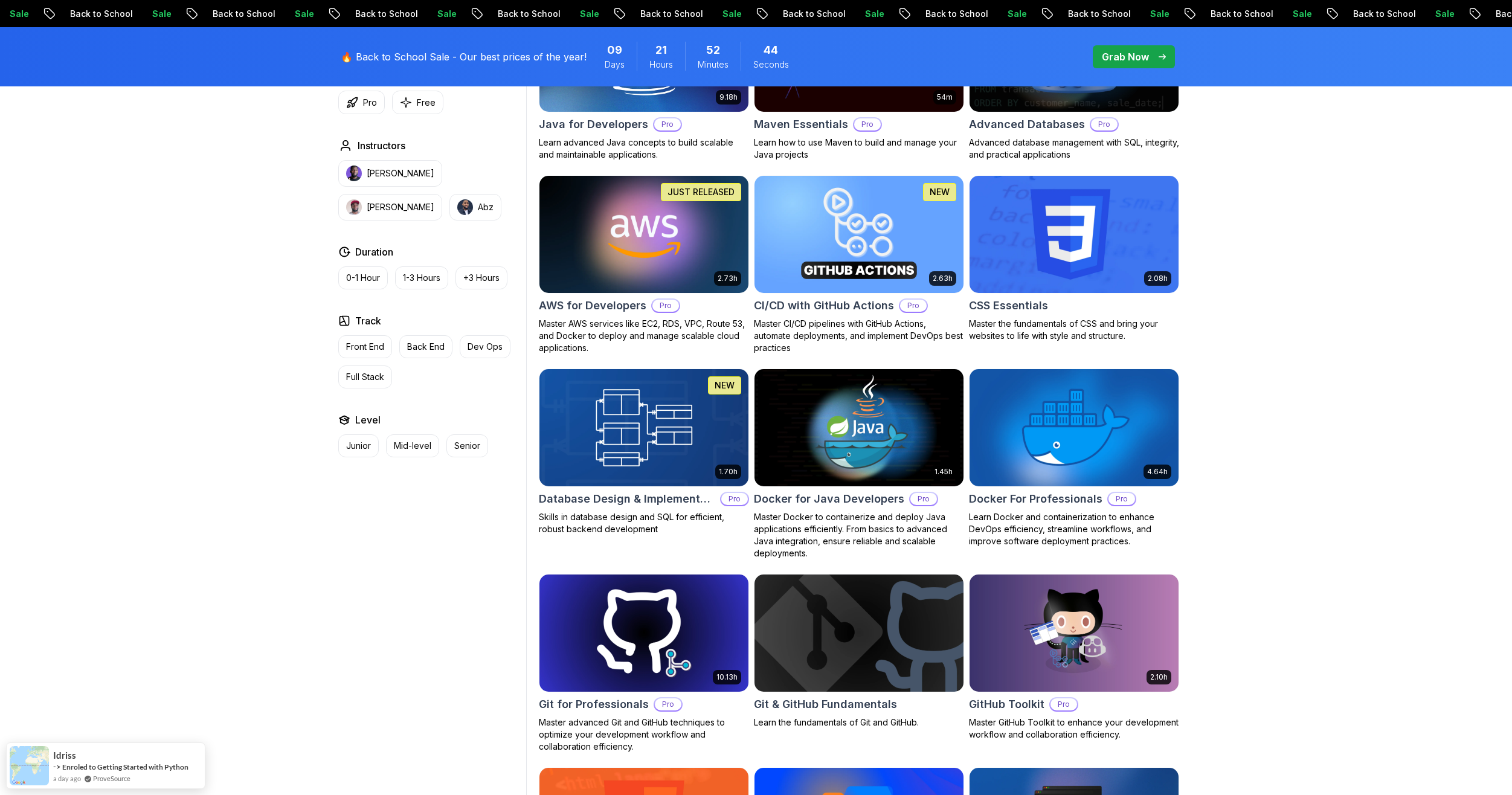
click at [1050, 234] on img at bounding box center [1074, 234] width 220 height 123
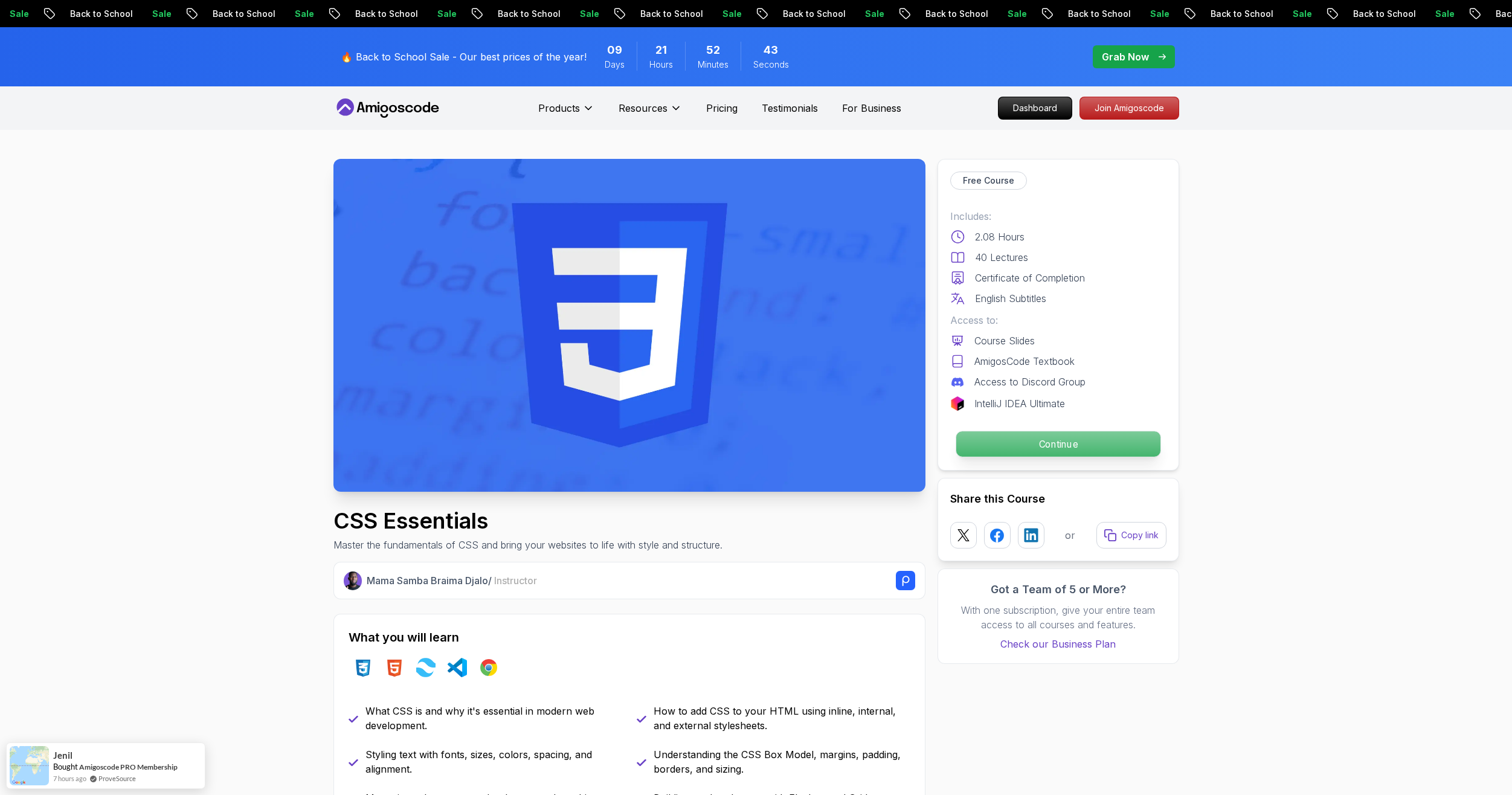
click at [978, 439] on p "Continue" at bounding box center [1058, 444] width 204 height 26
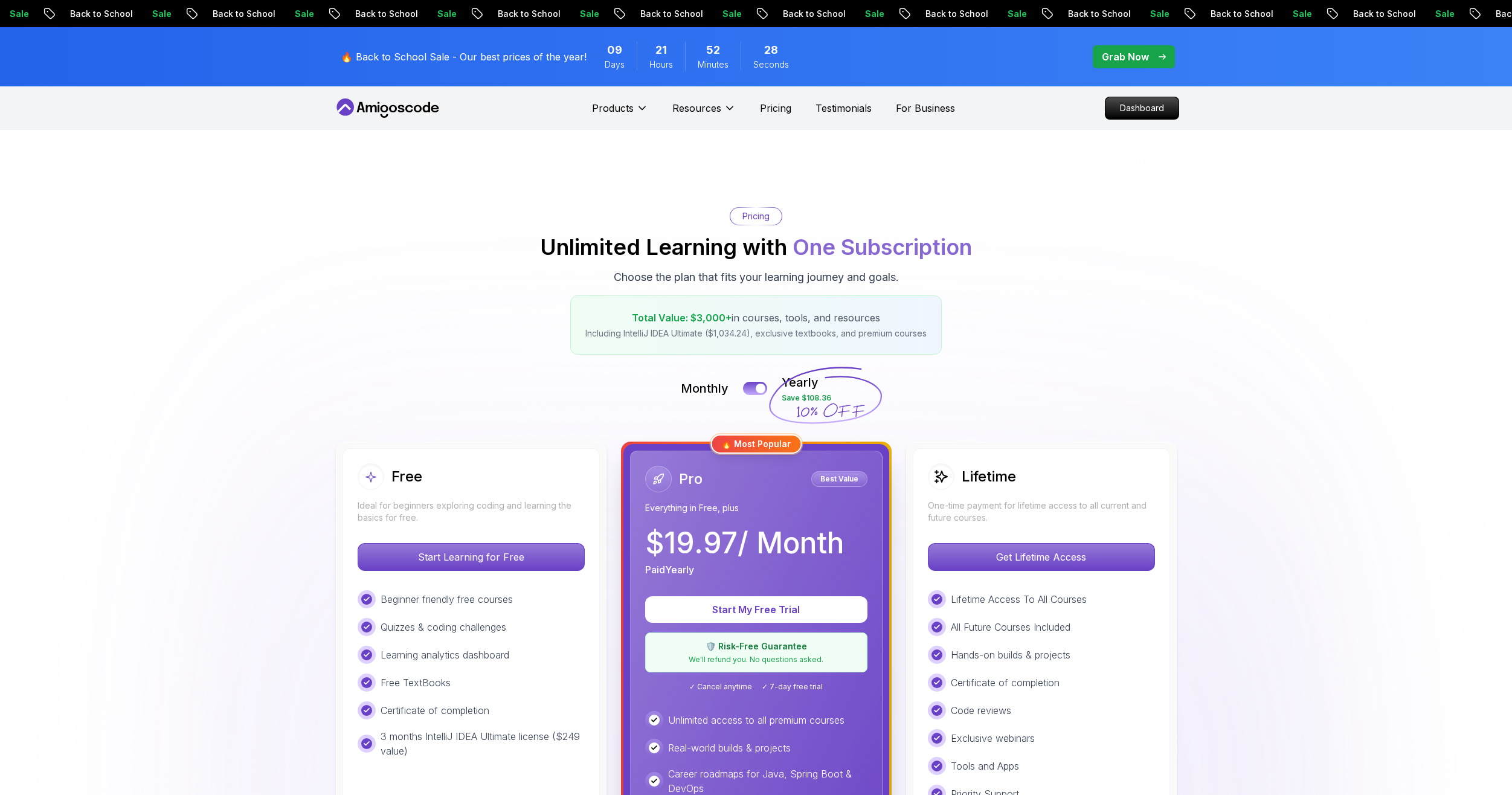
click at [1036, 258] on div "Pricing Unlimited Learning with One Subscription Choose the plan that fits your…" at bounding box center [756, 280] width 845 height 147
click at [531, 331] on div "Pricing Unlimited Learning with One Subscription Choose the plan that fits your…" at bounding box center [756, 280] width 845 height 147
click at [531, 485] on div "Free" at bounding box center [471, 477] width 227 height 26
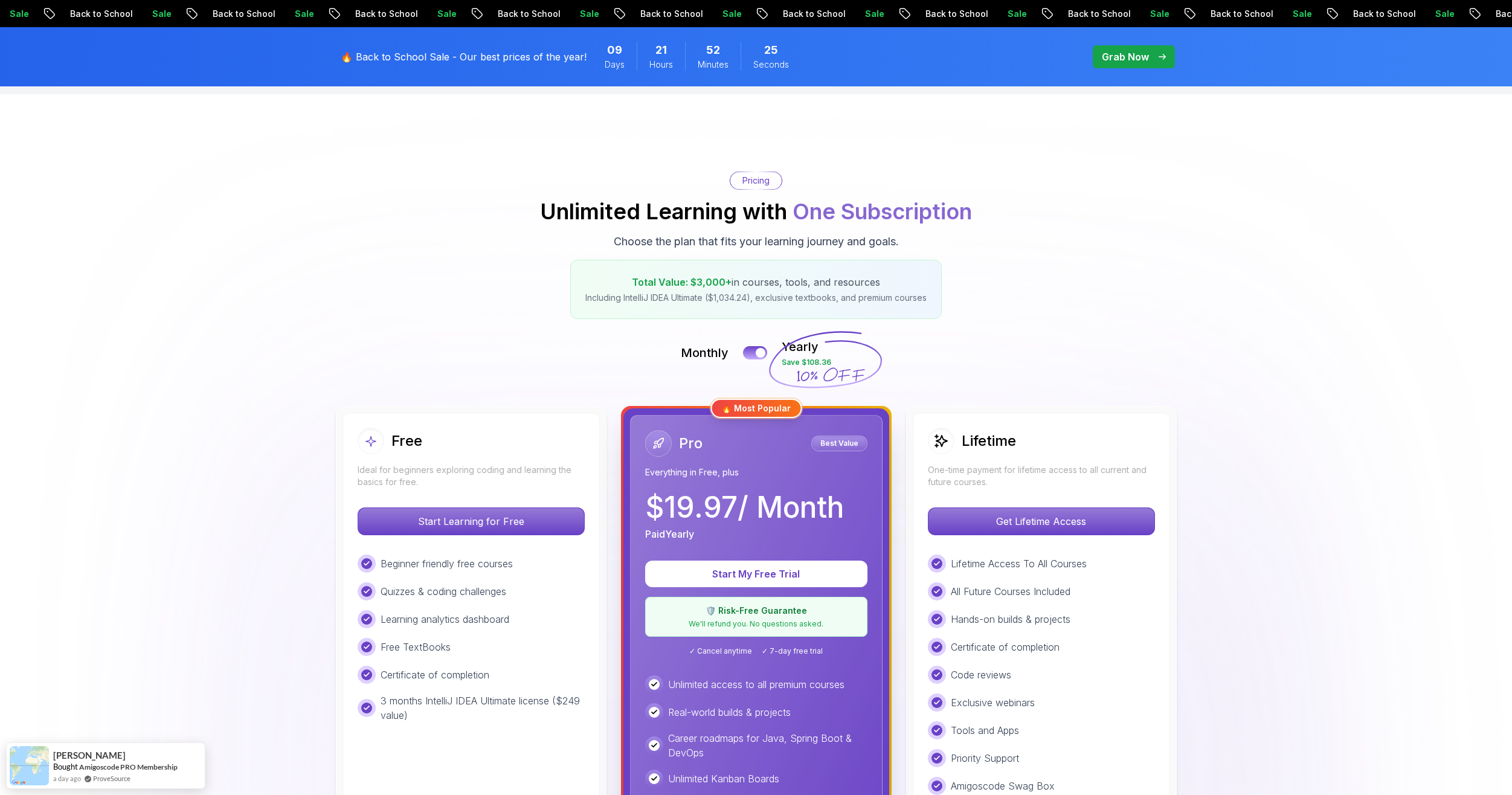
scroll to position [61, 0]
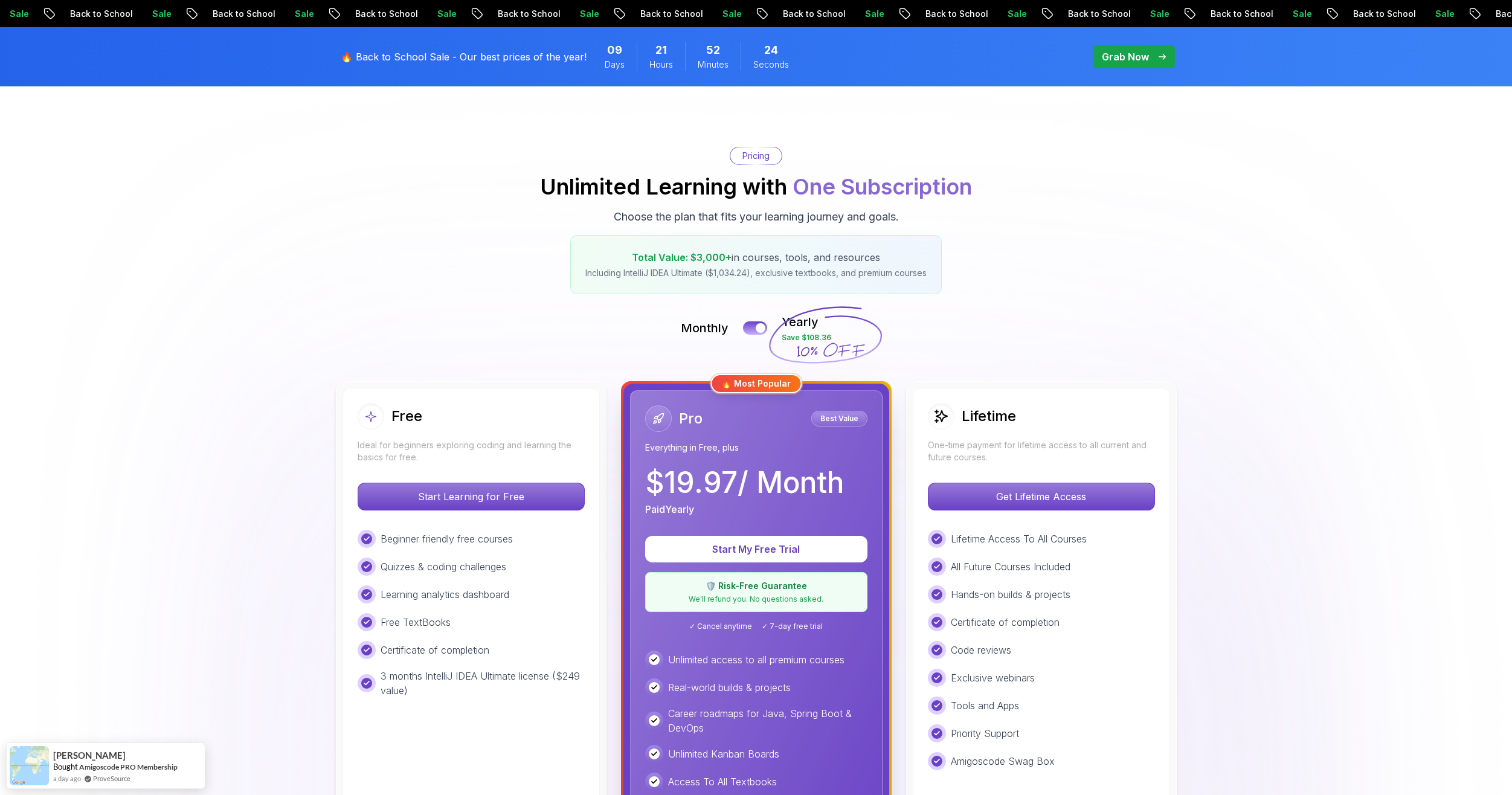
click at [957, 406] on div "Lifetime" at bounding box center [972, 417] width 89 height 26
click at [950, 428] on div "Lifetime" at bounding box center [972, 417] width 89 height 26
click at [785, 422] on div "Pro Best Value" at bounding box center [756, 419] width 222 height 26
click at [771, 545] on p "Start My Free Trial" at bounding box center [756, 549] width 184 height 14
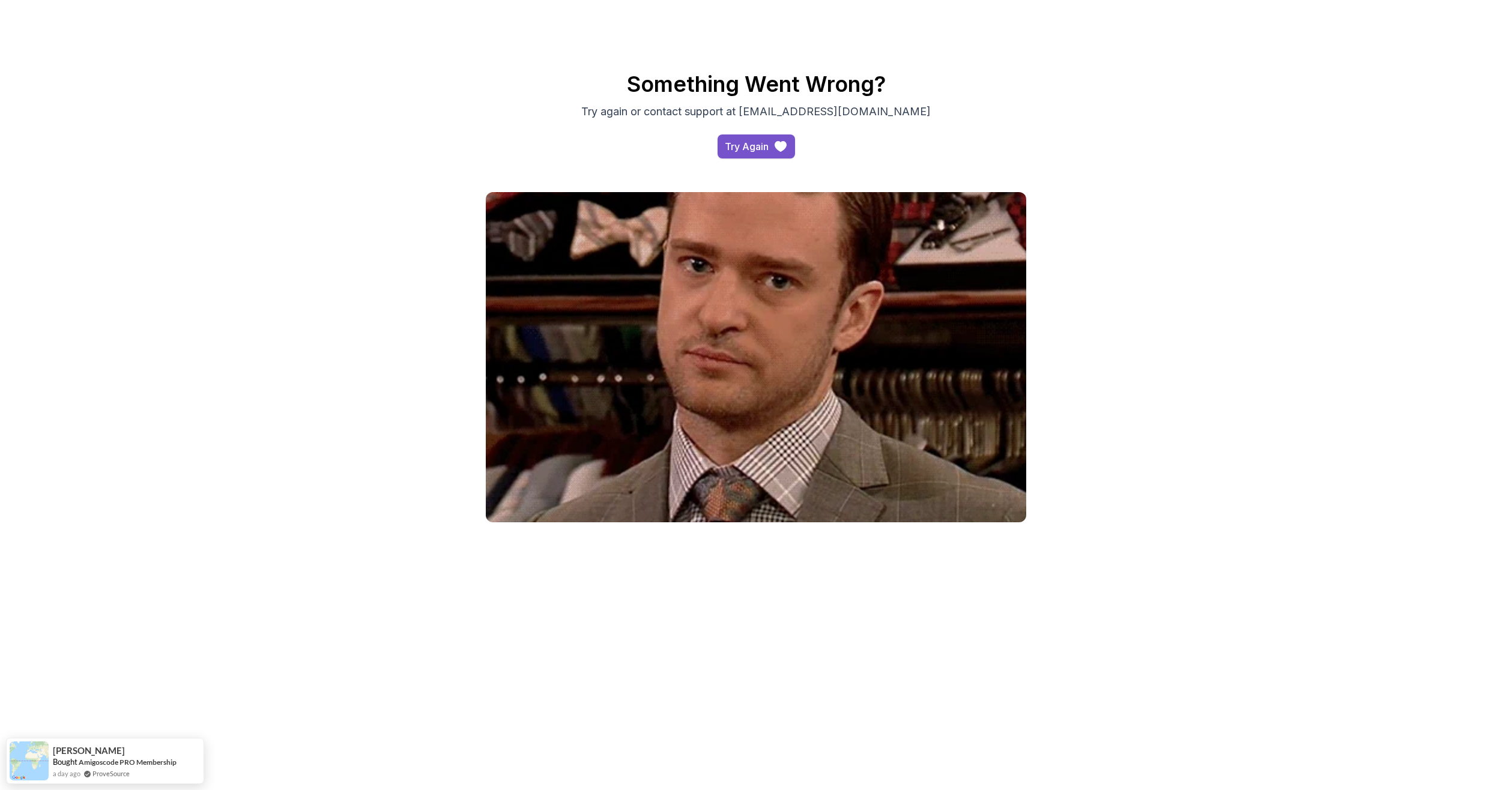
click at [768, 144] on div "Try Again" at bounding box center [747, 146] width 44 height 15
